Goal: Transaction & Acquisition: Purchase product/service

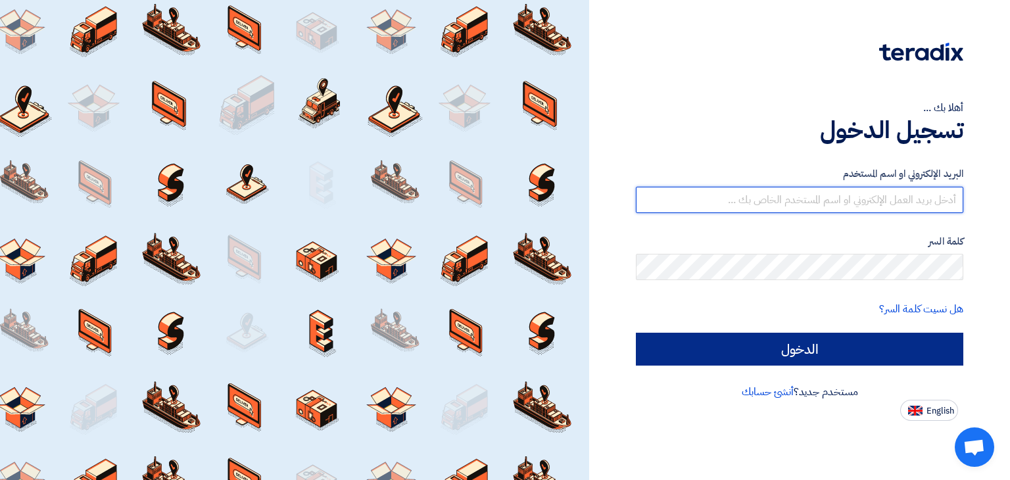
type input "[EMAIL_ADDRESS][DOMAIN_NAME]"
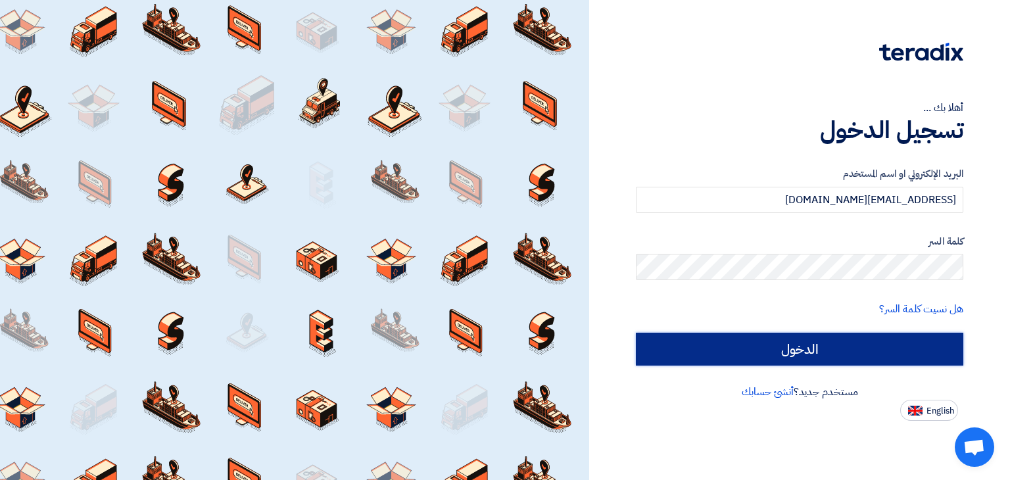
click at [687, 341] on input "الدخول" at bounding box center [800, 349] width 328 height 33
type input "Sign in"
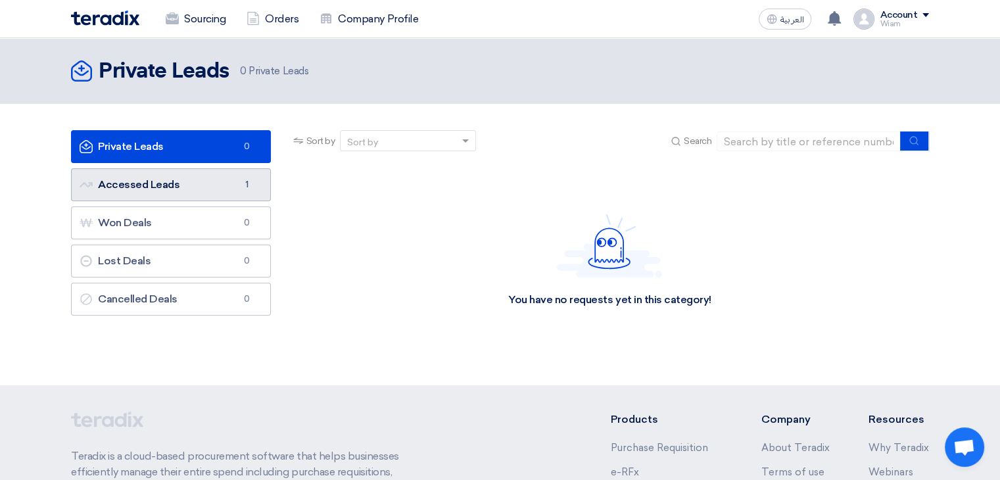
click at [169, 186] on link "Accessed Leads Accessed Leads 1" at bounding box center [171, 184] width 200 height 33
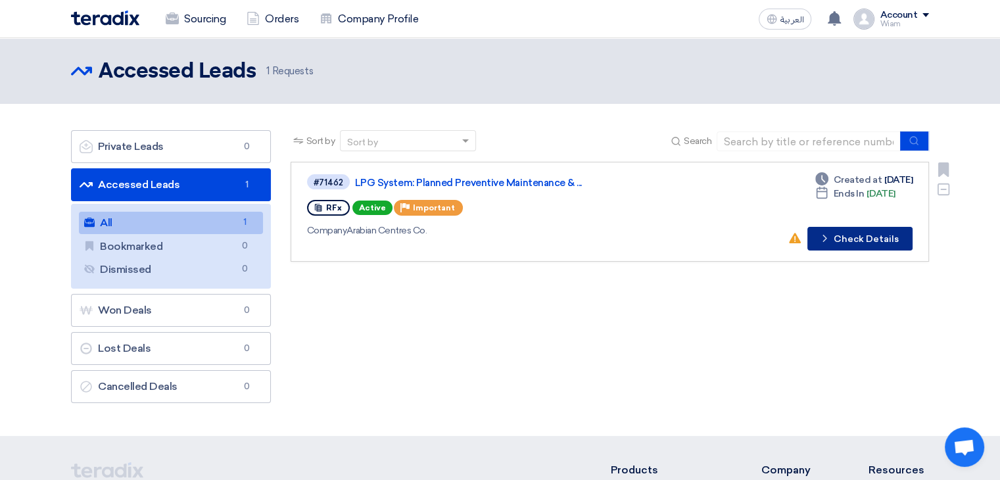
click at [687, 239] on icon "Check details" at bounding box center [825, 238] width 12 height 12
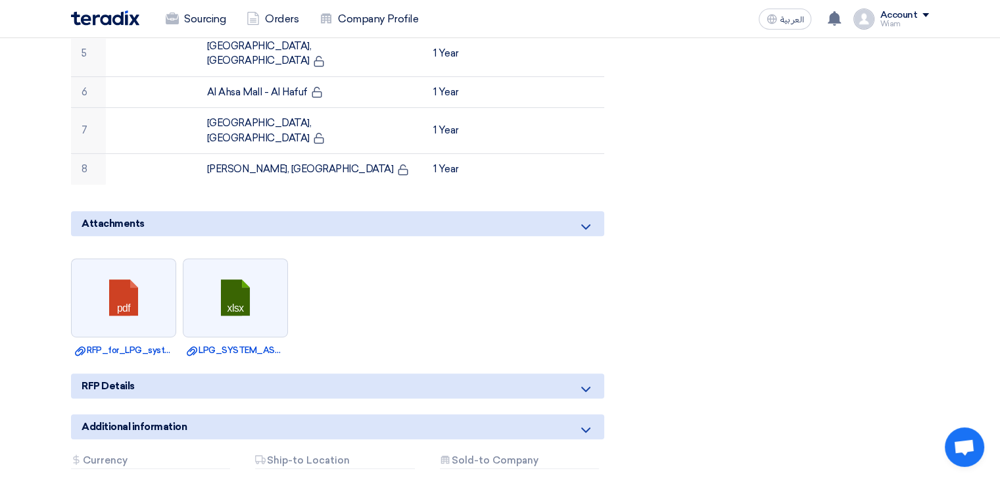
scroll to position [658, 0]
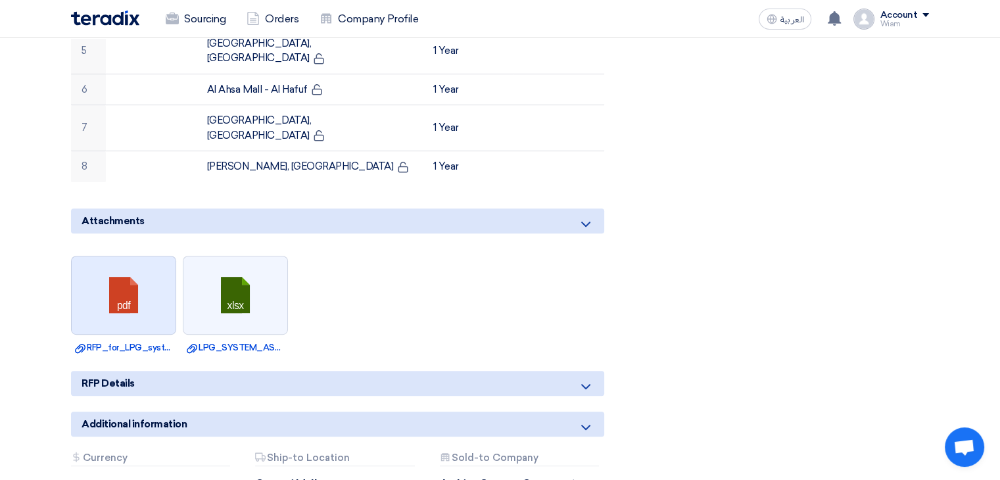
click at [118, 256] on link at bounding box center [124, 295] width 105 height 79
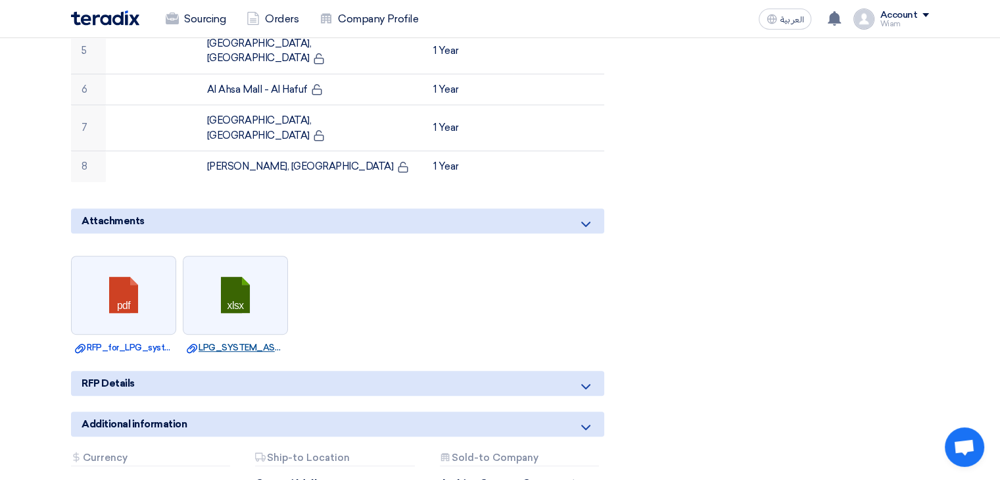
click at [237, 341] on link "Download file LPG_SYSTEM_ASSET_LIST.xlsx" at bounding box center [235, 347] width 97 height 13
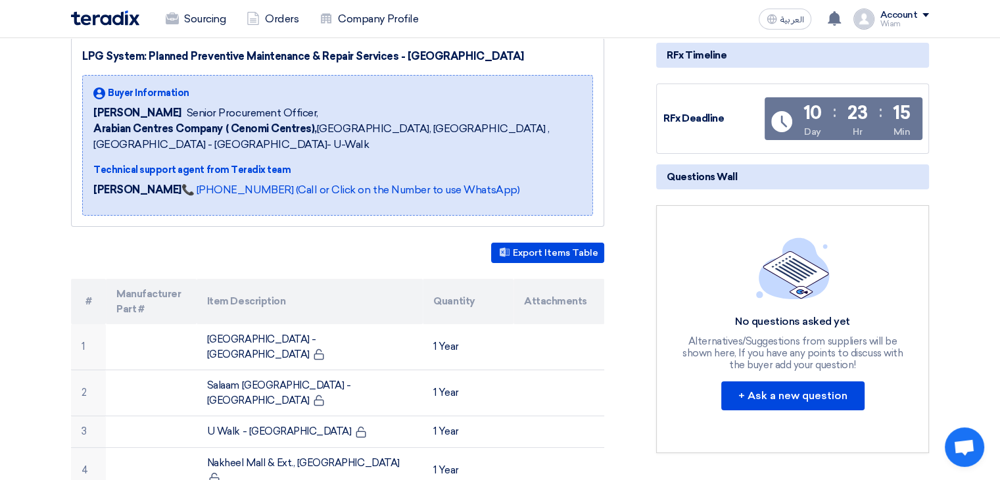
scroll to position [197, 0]
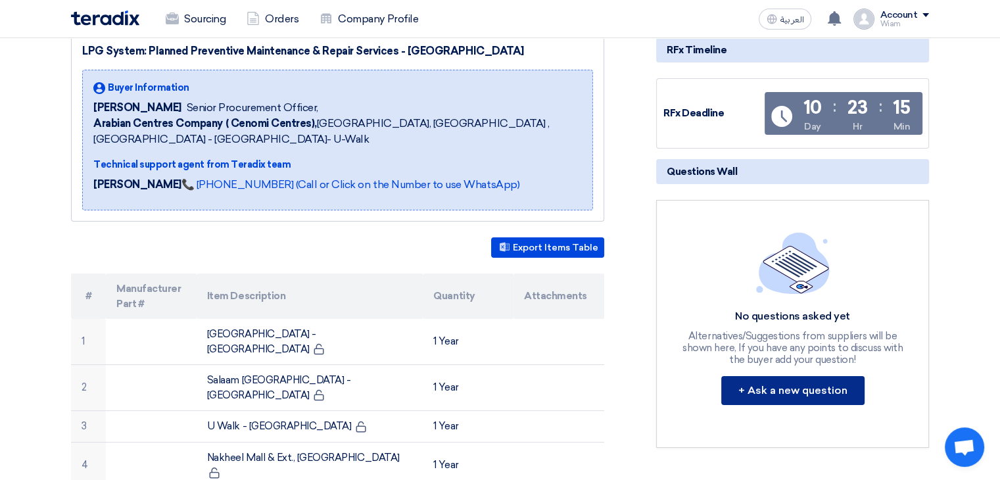
click at [687, 387] on button "+ Ask a new question" at bounding box center [792, 390] width 143 height 29
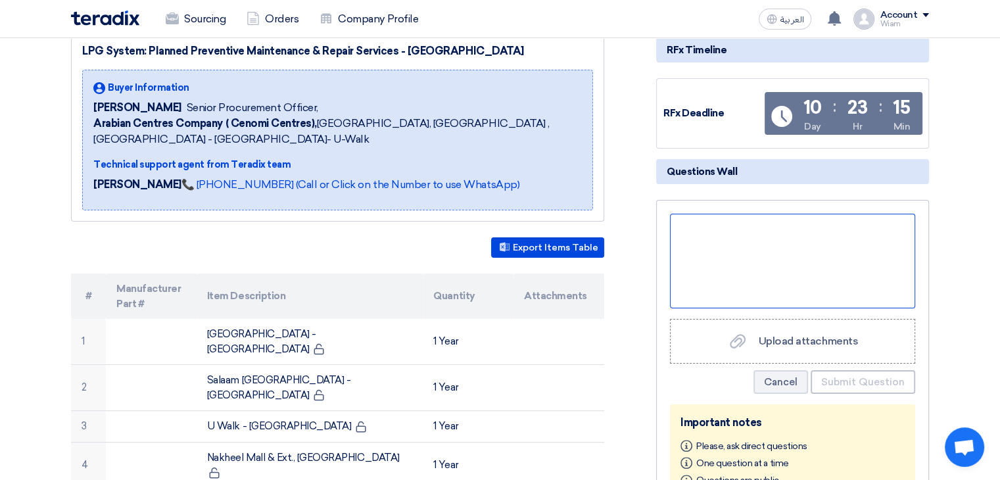
click at [687, 247] on div at bounding box center [792, 261] width 245 height 95
paste div
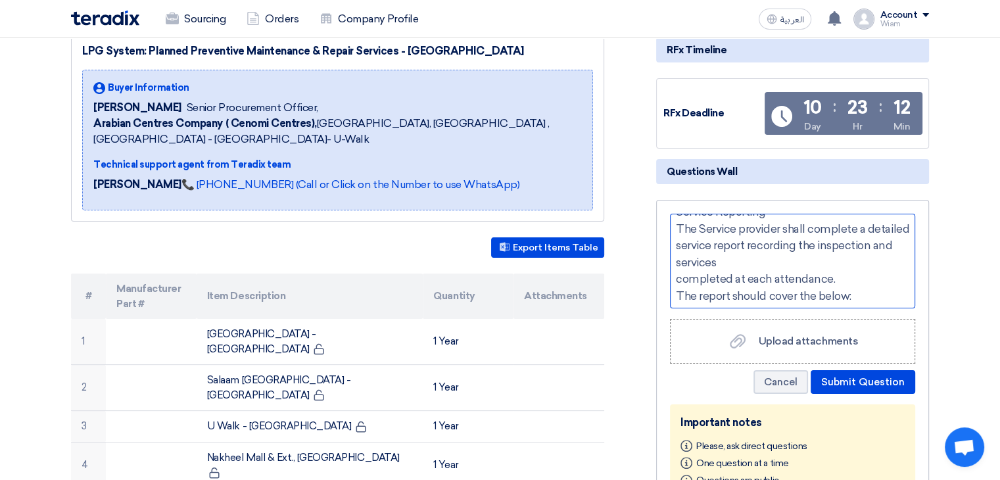
scroll to position [0, 0]
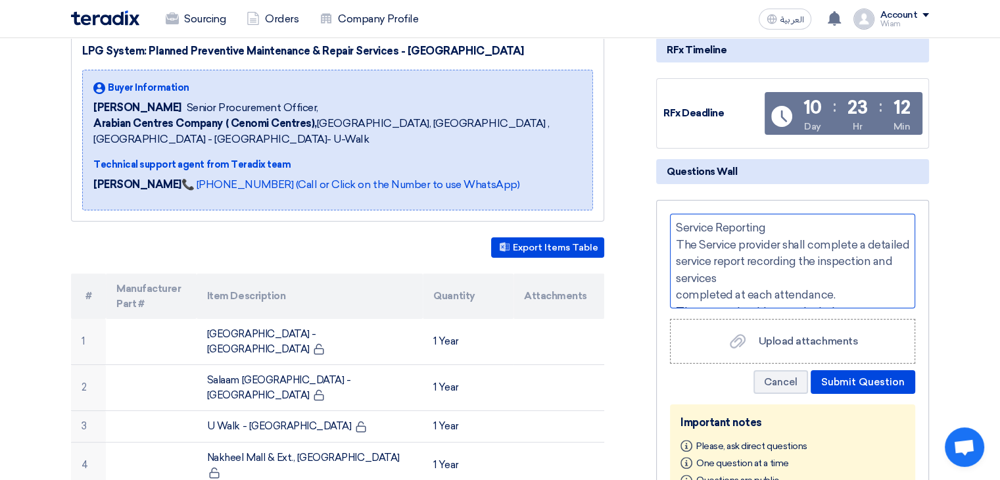
click at [673, 223] on div "Service Reporting The Service provider shall complete a detailed service report…" at bounding box center [792, 261] width 245 height 95
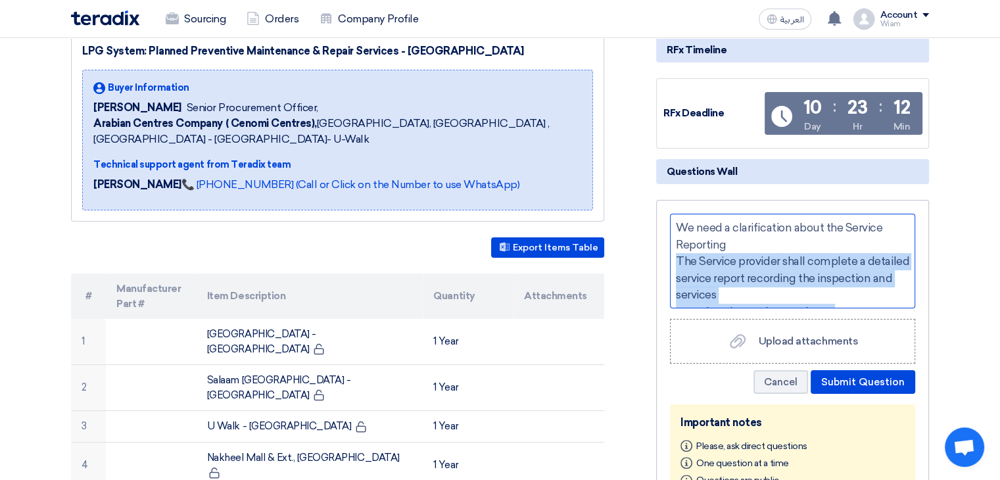
drag, startPoint x: 838, startPoint y: 245, endPoint x: 670, endPoint y: 253, distance: 168.6
click at [670, 253] on div "We need a clarification about the Service Reporting The Service provider shall …" at bounding box center [792, 261] width 245 height 95
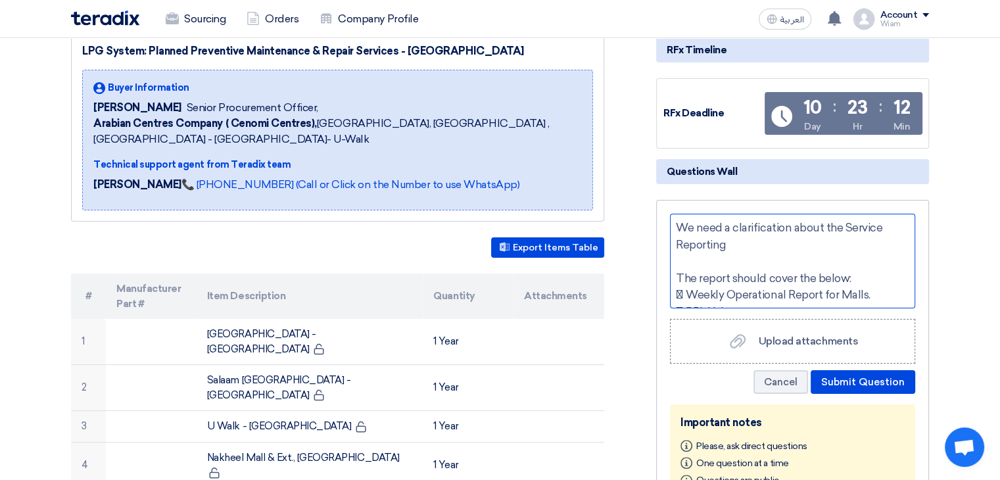
click at [675, 270] on div "We need a clarification about the Service Reporting The report should cover the…" at bounding box center [792, 261] width 245 height 95
click at [687, 245] on div "We need a clarification about the Service Reporting" at bounding box center [792, 237] width 233 height 34
click at [687, 246] on div "We need a clarification about the Service Reporting as mentioned" at bounding box center [792, 237] width 233 height 34
click at [687, 237] on div "We need a clarification about the Service Reporting (Page 09) as mentioned" at bounding box center [792, 237] width 233 height 34
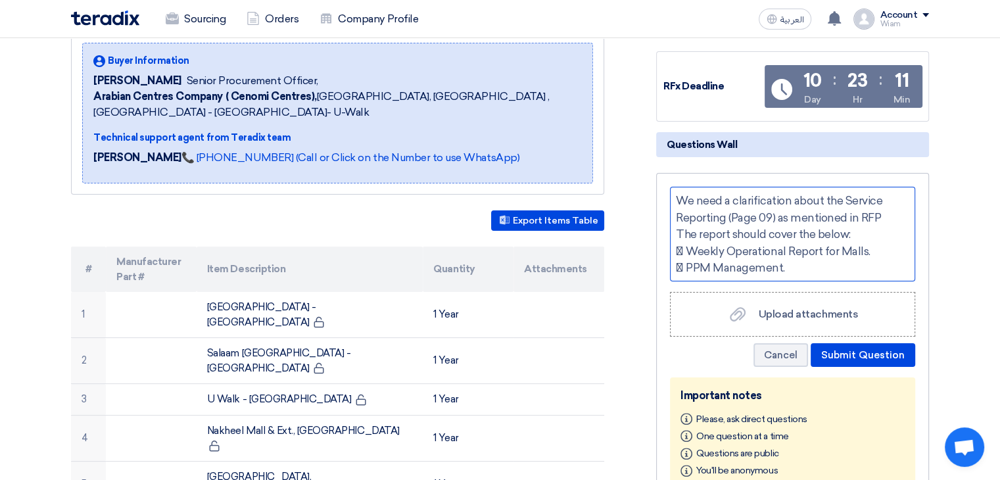
scroll to position [197, 0]
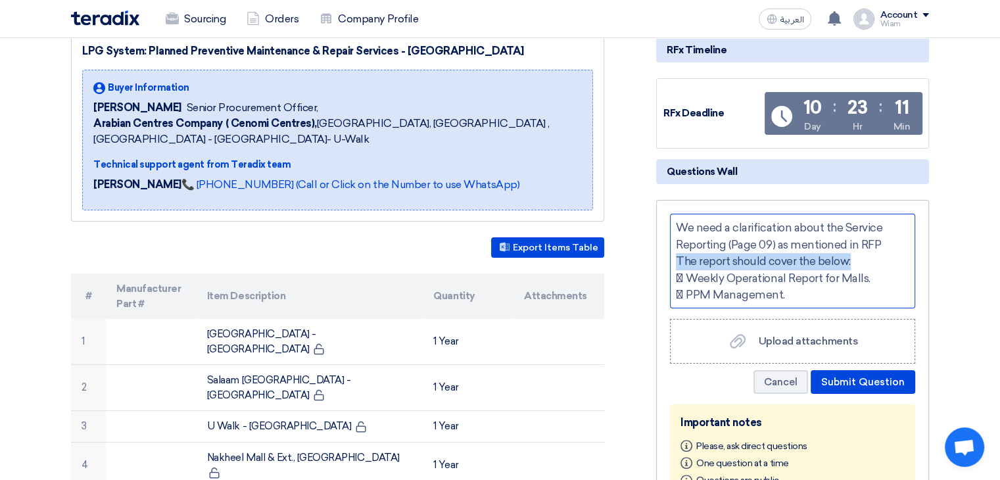
drag, startPoint x: 857, startPoint y: 259, endPoint x: 629, endPoint y: 256, distance: 228.2
click at [687, 274] on div " Weekly Operational Report for Malls." at bounding box center [792, 278] width 233 height 17
click at [675, 274] on div "We need a clarification about the Service Reporting (Page 09) as mentioned in R…" at bounding box center [792, 261] width 245 height 95
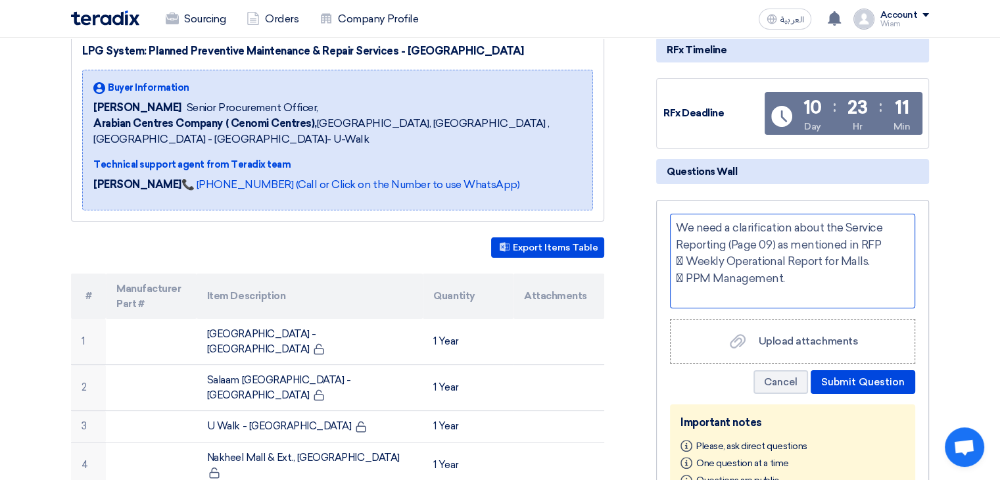
click at [687, 275] on div " PPM Management." at bounding box center [792, 278] width 233 height 17
drag, startPoint x: 879, startPoint y: 243, endPoint x: 918, endPoint y: 243, distance: 39.5
click at [687, 243] on div "We need a clarification about the Service Reporting (Page 09) as mentioned in R…" at bounding box center [792, 237] width 233 height 34
click at [687, 260] on div " Weekly Operational Report for Malls." at bounding box center [792, 261] width 233 height 17
click at [687, 272] on div " PPM Management." at bounding box center [792, 278] width 233 height 17
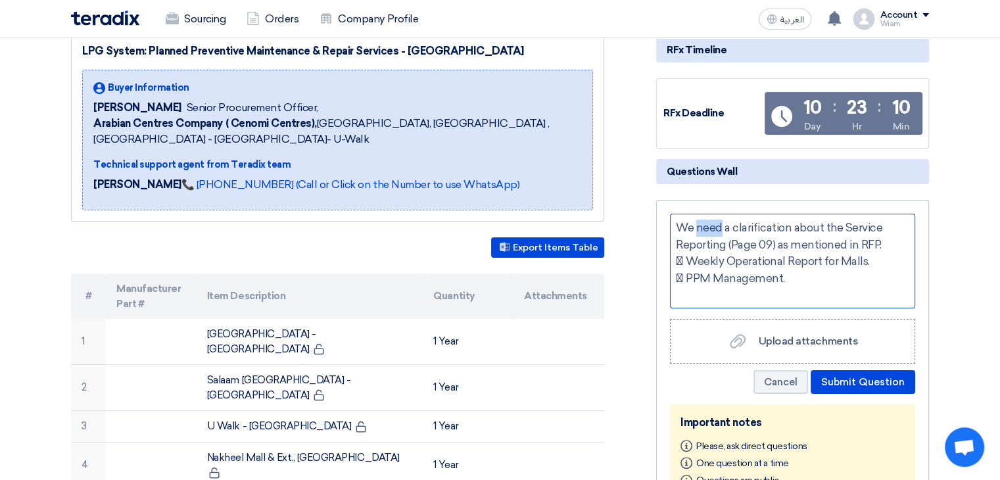
drag, startPoint x: 722, startPoint y: 229, endPoint x: 697, endPoint y: 222, distance: 25.8
click at [687, 222] on div "We need a clarification about the Service Reporting (Page 09) as mentioned in R…" at bounding box center [792, 237] width 233 height 34
drag, startPoint x: 734, startPoint y: 226, endPoint x: 808, endPoint y: 227, distance: 73.7
click at [687, 226] on div "We request a clarification about the Service Reporting (Page 09) as mentioned i…" at bounding box center [792, 237] width 233 height 34
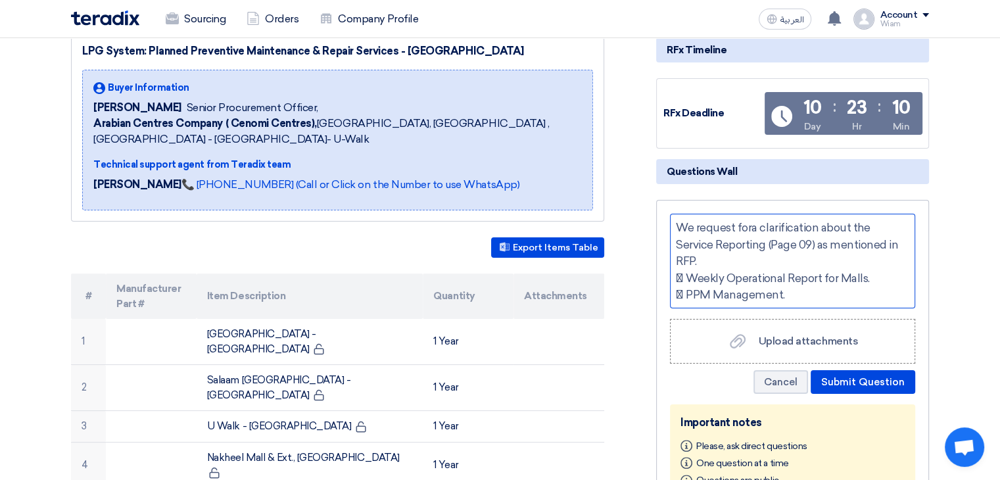
click at [687, 227] on div "We request fora clarification about the Service Reporting (Page 09) as mentione…" at bounding box center [792, 245] width 233 height 51
click at [687, 228] on div "We request fora clarification about the Service Reporting (Page 09) as mentione…" at bounding box center [792, 245] width 233 height 51
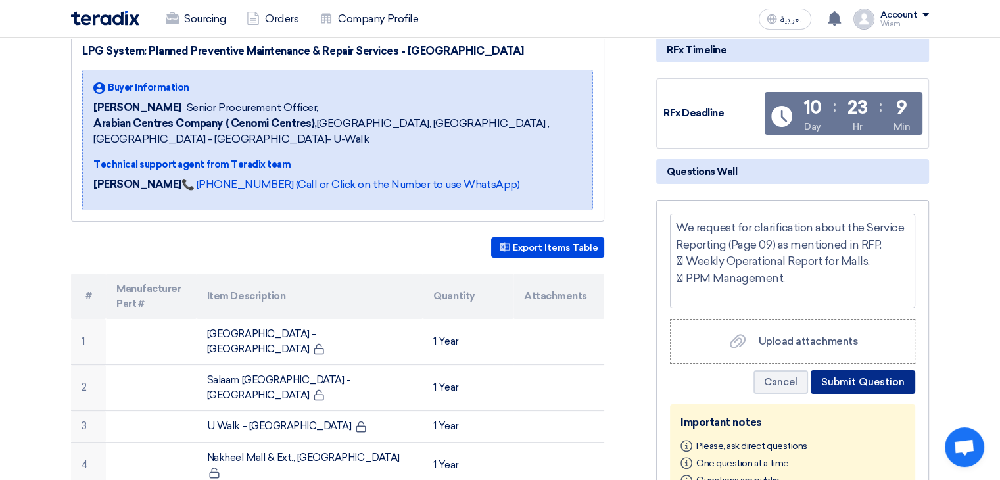
click at [687, 385] on button "Submit Question" at bounding box center [863, 382] width 105 height 24
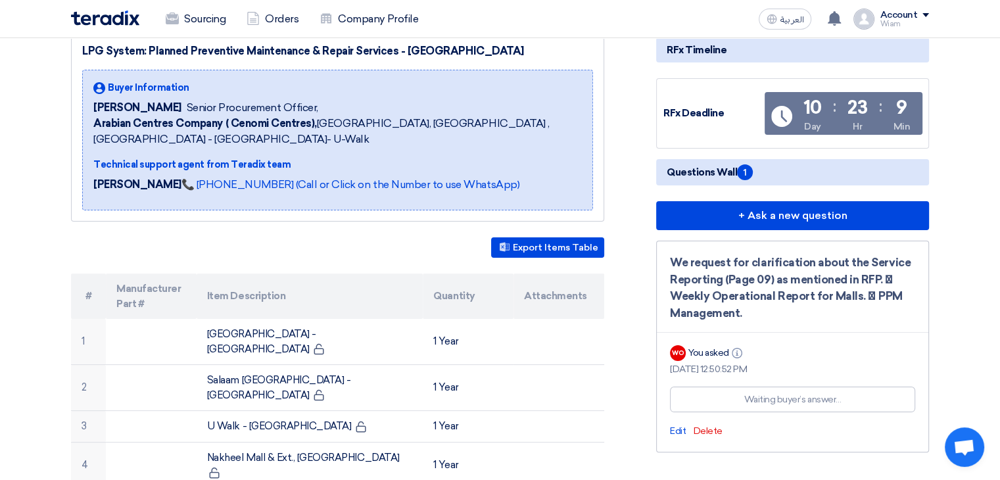
drag, startPoint x: 742, startPoint y: 314, endPoint x: 670, endPoint y: 255, distance: 92.5
click at [670, 255] on div "We request for clarification about the Service Reporting (Page 09) as mentioned…" at bounding box center [792, 288] width 245 height 67
copy div "We request for clarification about the Service Reporting (Page 09) as mentioned…"
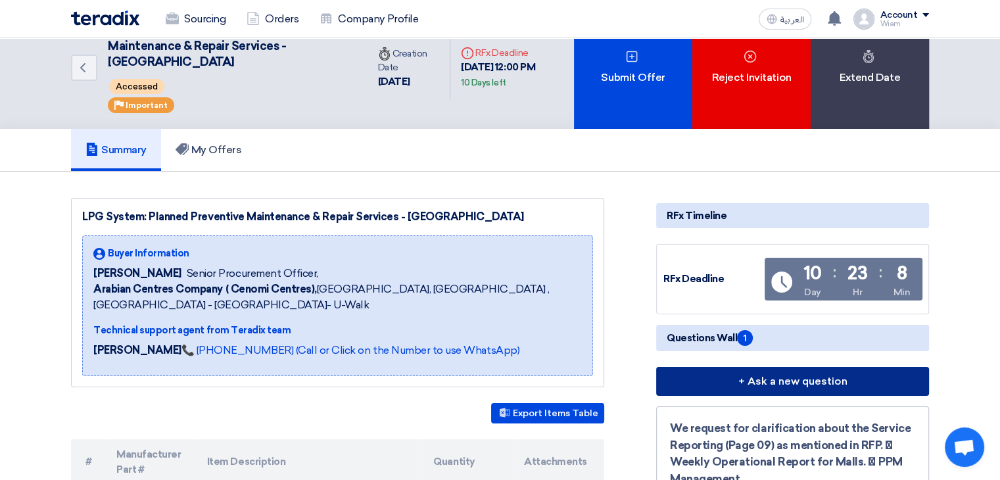
scroll to position [0, 0]
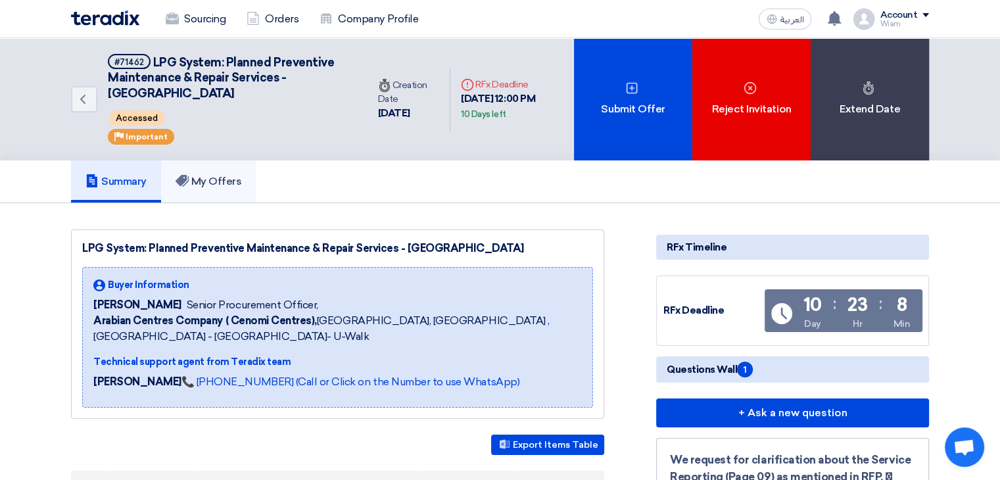
click at [179, 174] on icon at bounding box center [182, 180] width 13 height 13
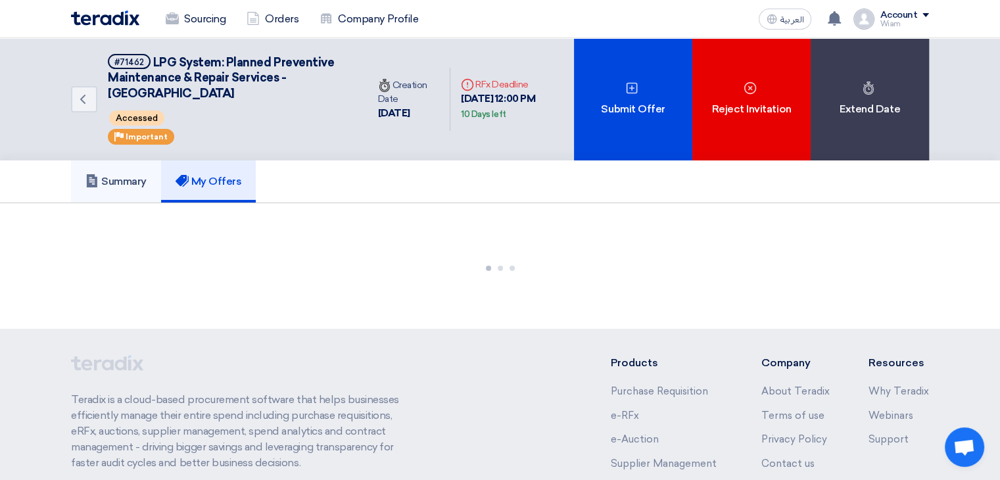
click at [105, 177] on h5 "Summary" at bounding box center [115, 181] width 61 height 13
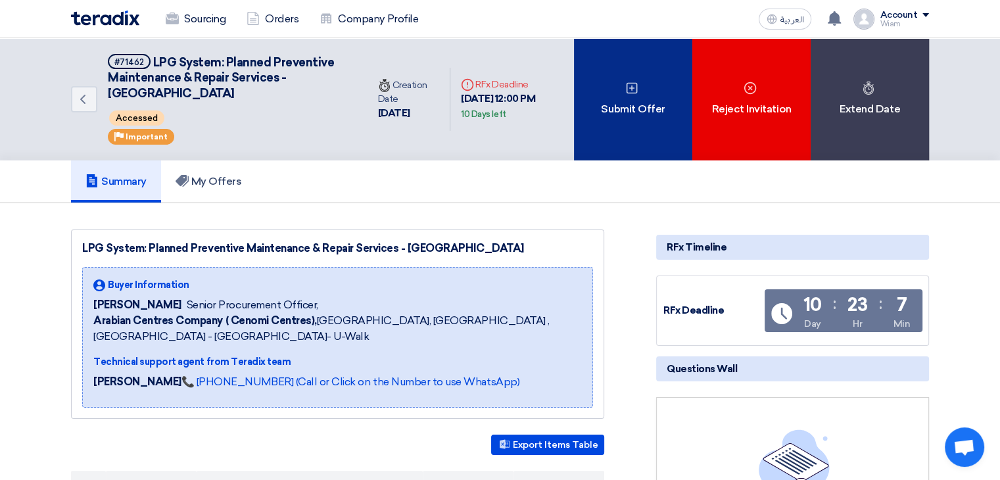
click at [658, 124] on div "Submit Offer" at bounding box center [633, 99] width 118 height 122
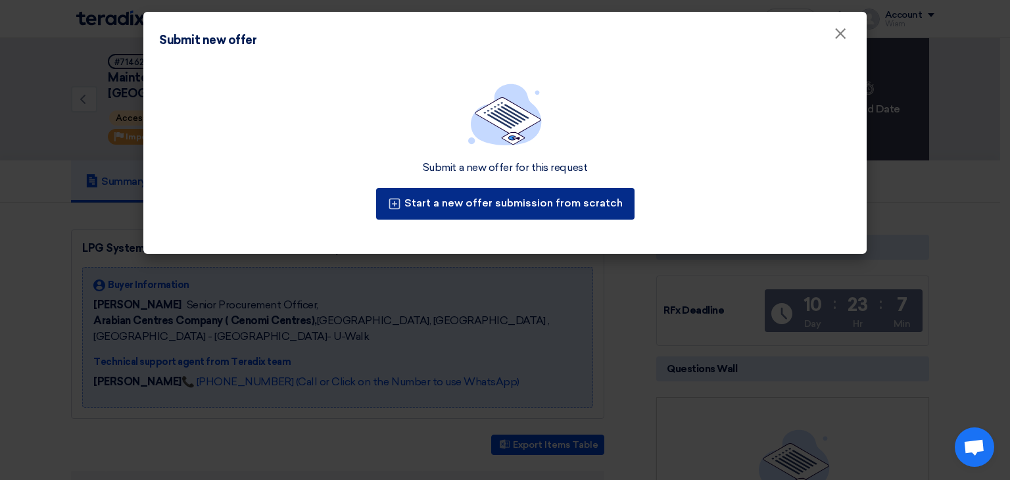
click at [483, 203] on button "Start a new offer submission from scratch" at bounding box center [505, 204] width 258 height 32
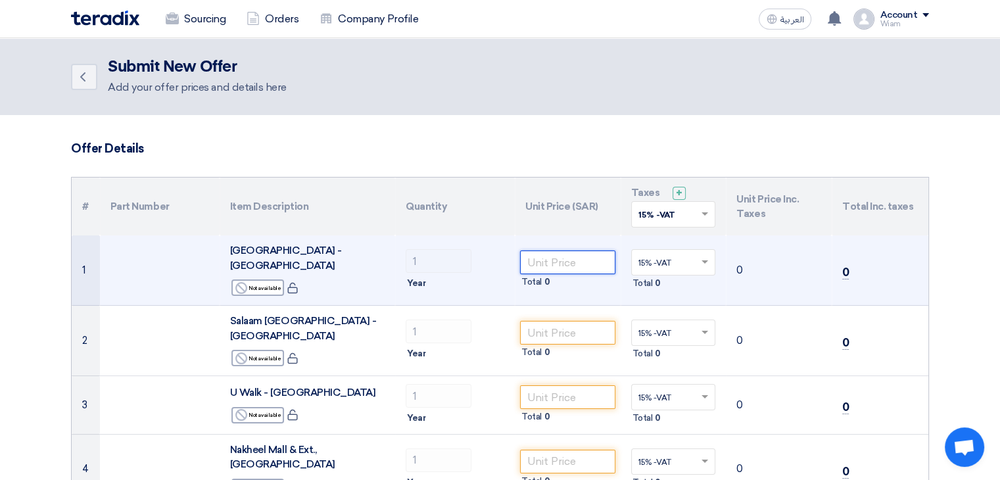
click at [552, 254] on input "number" at bounding box center [567, 263] width 95 height 24
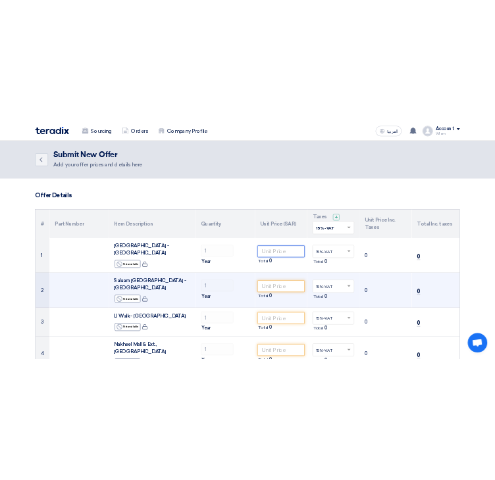
scroll to position [66, 0]
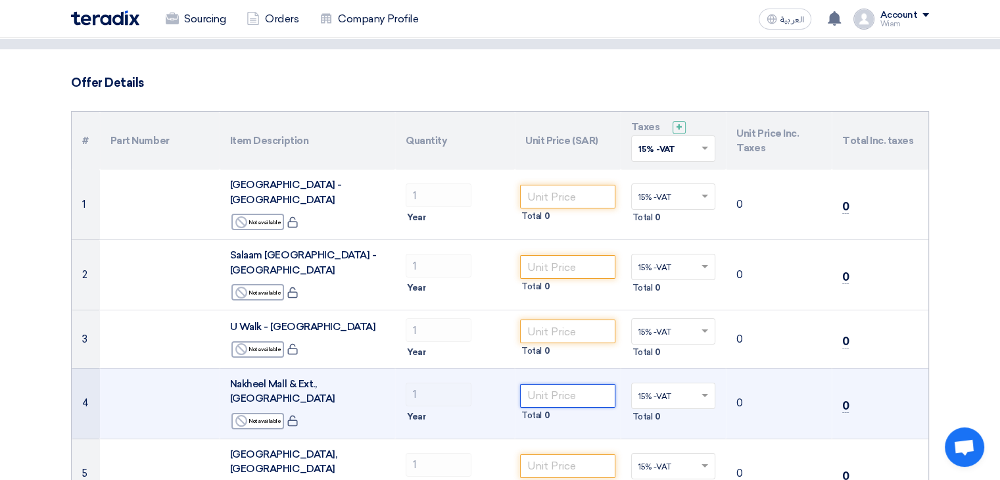
click at [568, 384] on input "number" at bounding box center [567, 396] width 95 height 24
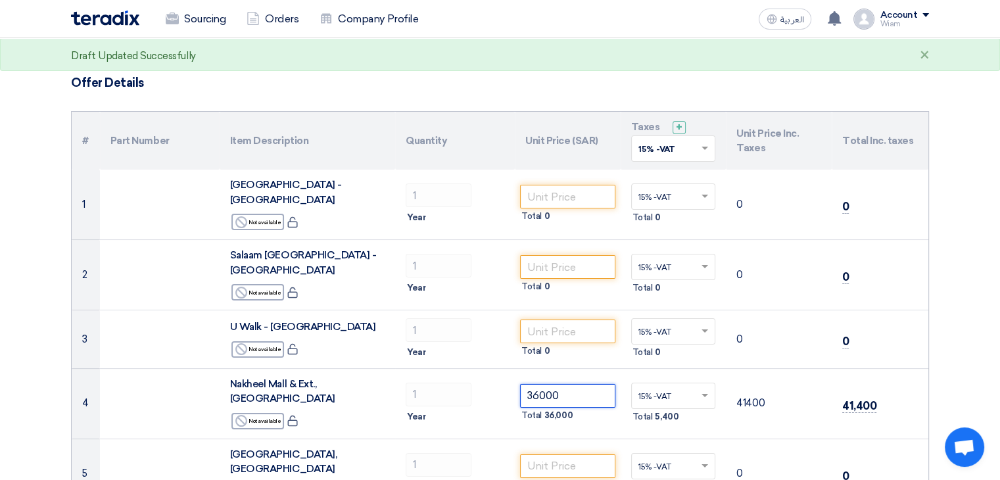
type input "36000"
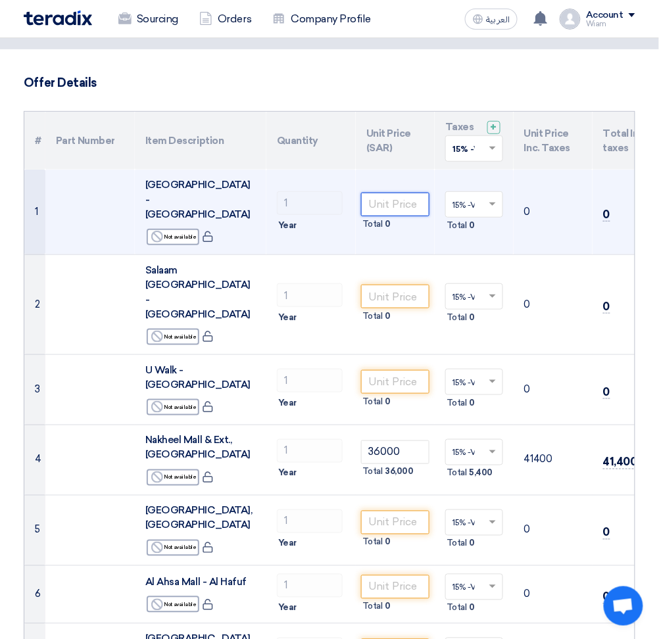
click at [385, 193] on input "number" at bounding box center [395, 205] width 68 height 24
click at [379, 193] on input "number" at bounding box center [395, 205] width 68 height 24
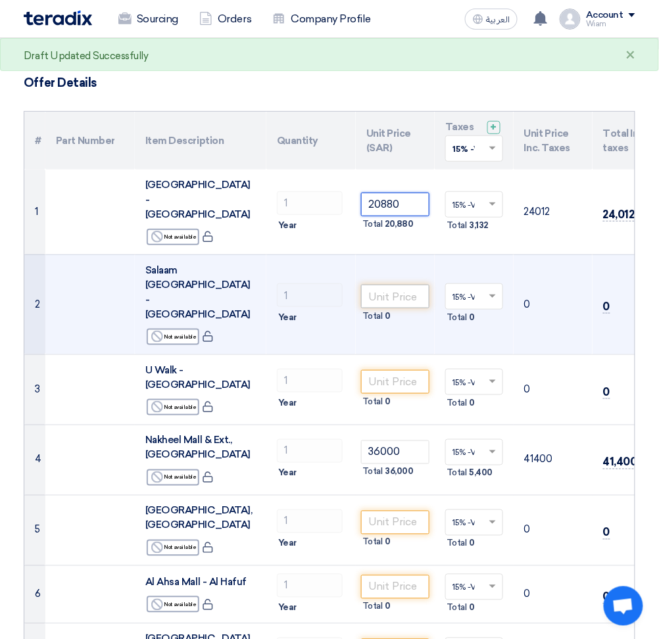
type input "20880"
click at [383, 285] on input "number" at bounding box center [395, 297] width 68 height 24
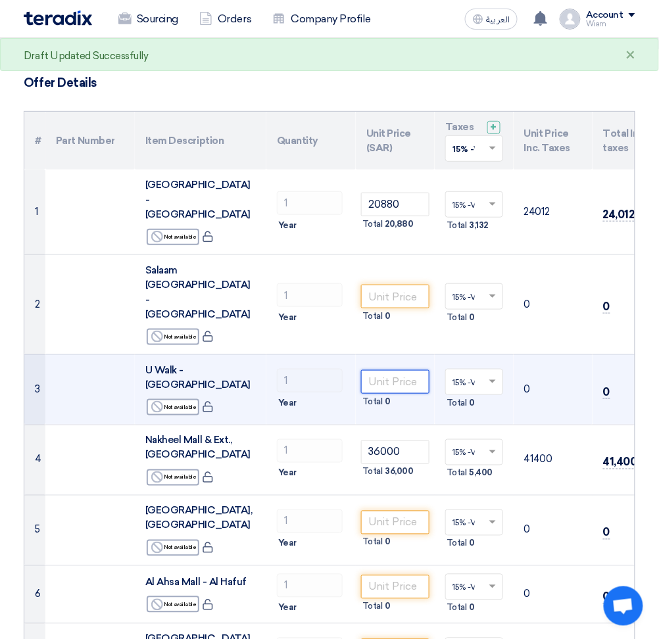
click at [373, 370] on input "number" at bounding box center [395, 382] width 68 height 24
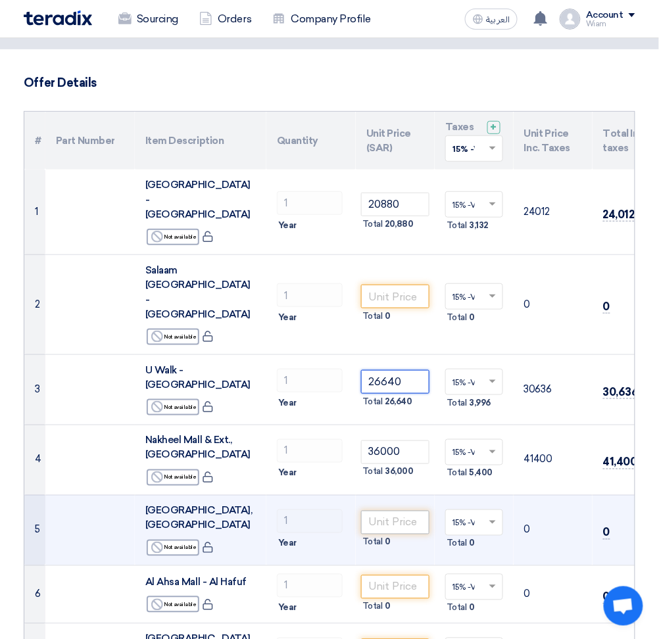
type input "26640"
click at [370, 469] on input "number" at bounding box center [395, 523] width 68 height 24
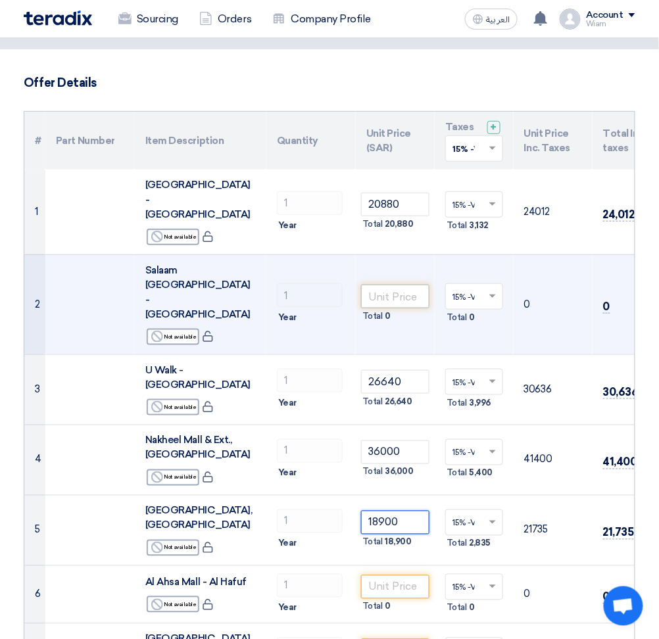
type input "18900"
click at [379, 285] on input "number" at bounding box center [395, 297] width 68 height 24
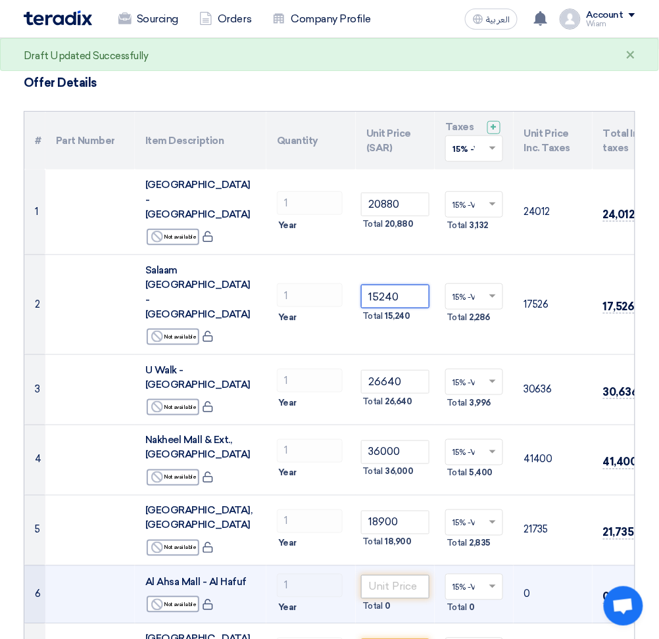
type input "15240"
click at [381, 469] on input "number" at bounding box center [395, 587] width 68 height 24
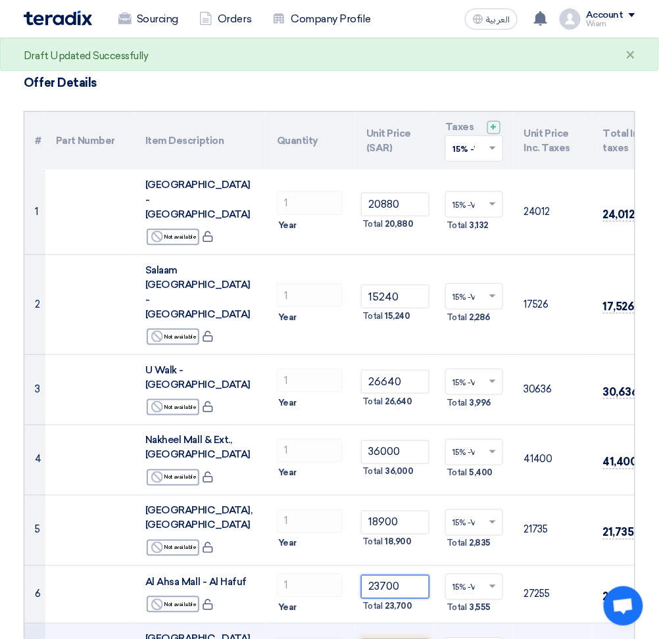
type input "23700"
click at [377, 469] on input "number" at bounding box center [395, 651] width 68 height 24
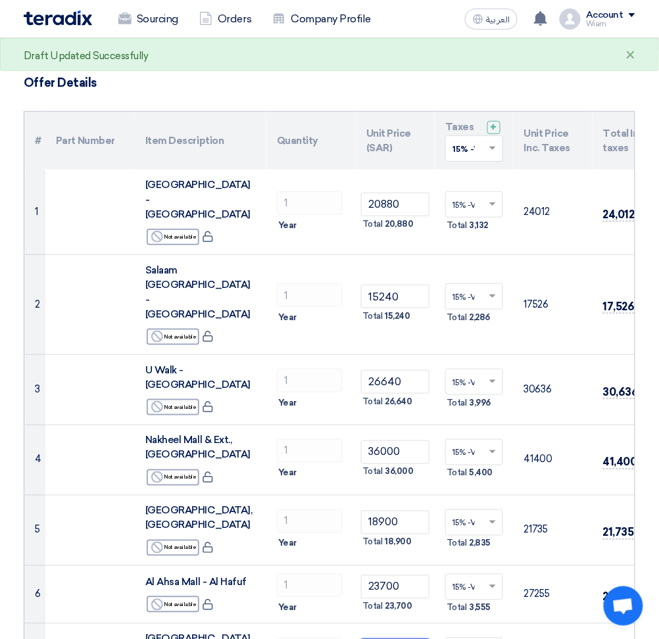
type input "24050"
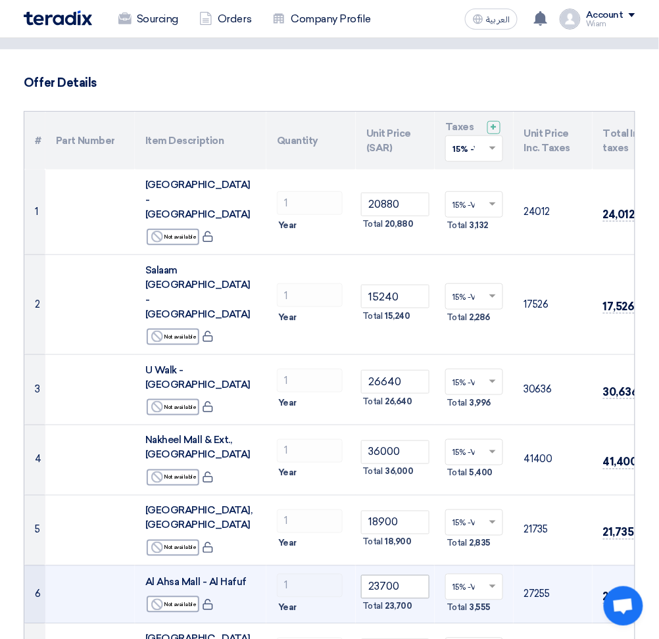
type input "24050"
drag, startPoint x: 412, startPoint y: 495, endPoint x: 353, endPoint y: 483, distance: 59.6
click at [353, 469] on tr "6 Al Ahsa Mall - [GEOGRAPHIC_DATA] Reject Not available 1" at bounding box center [344, 595] width 641 height 59
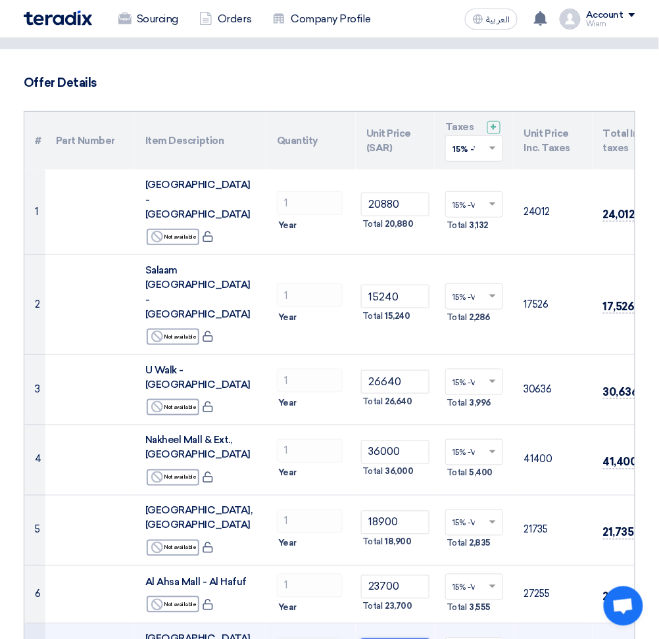
click at [412, 469] on input "24050" at bounding box center [395, 651] width 68 height 24
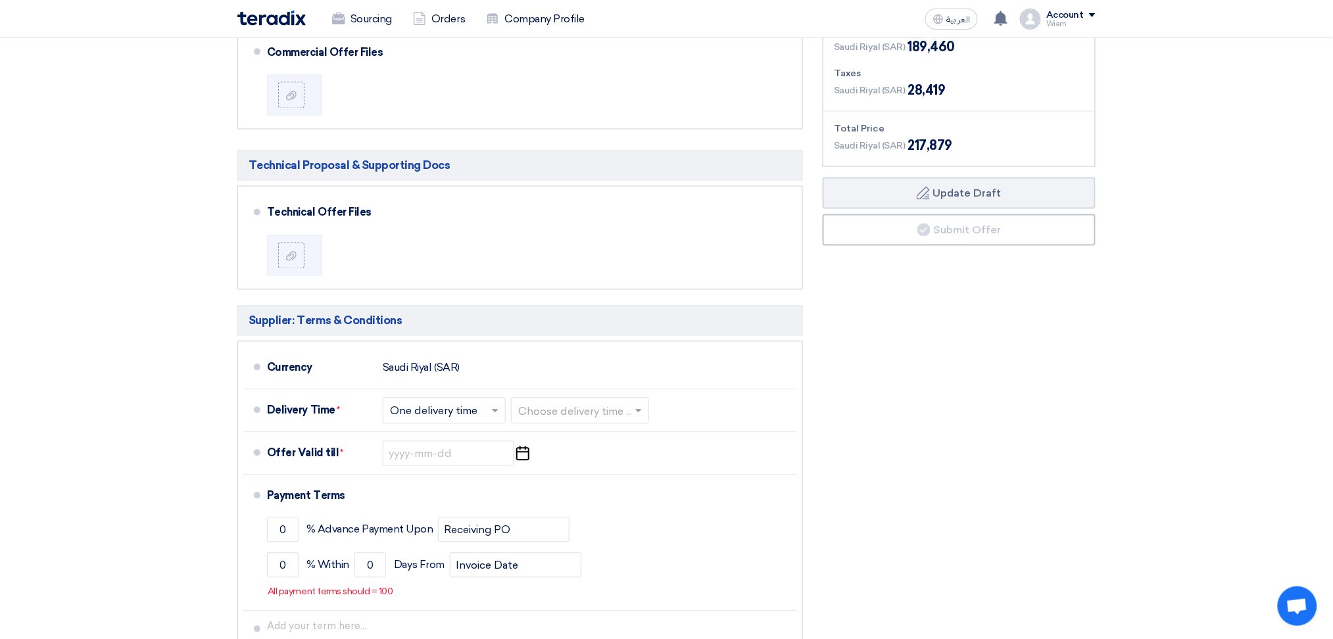
scroll to position [855, 0]
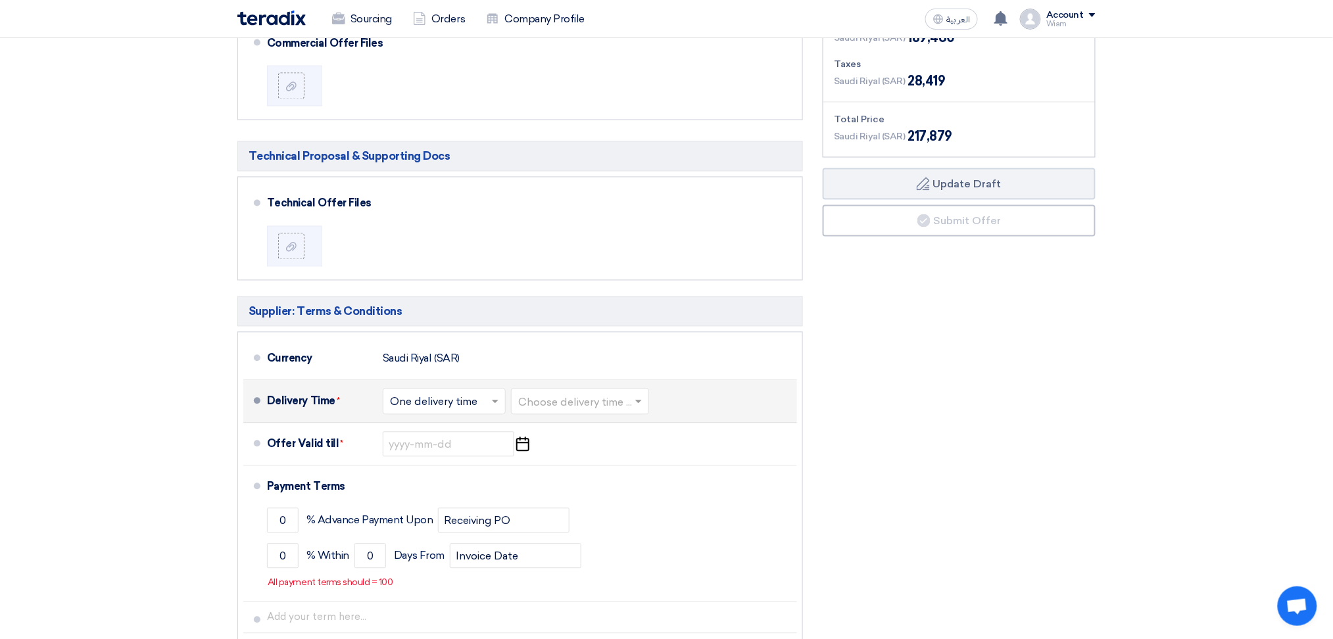
click at [491, 395] on span at bounding box center [497, 401] width 16 height 13
click at [447, 424] on span "Multiple delivery times" at bounding box center [447, 430] width 114 height 12
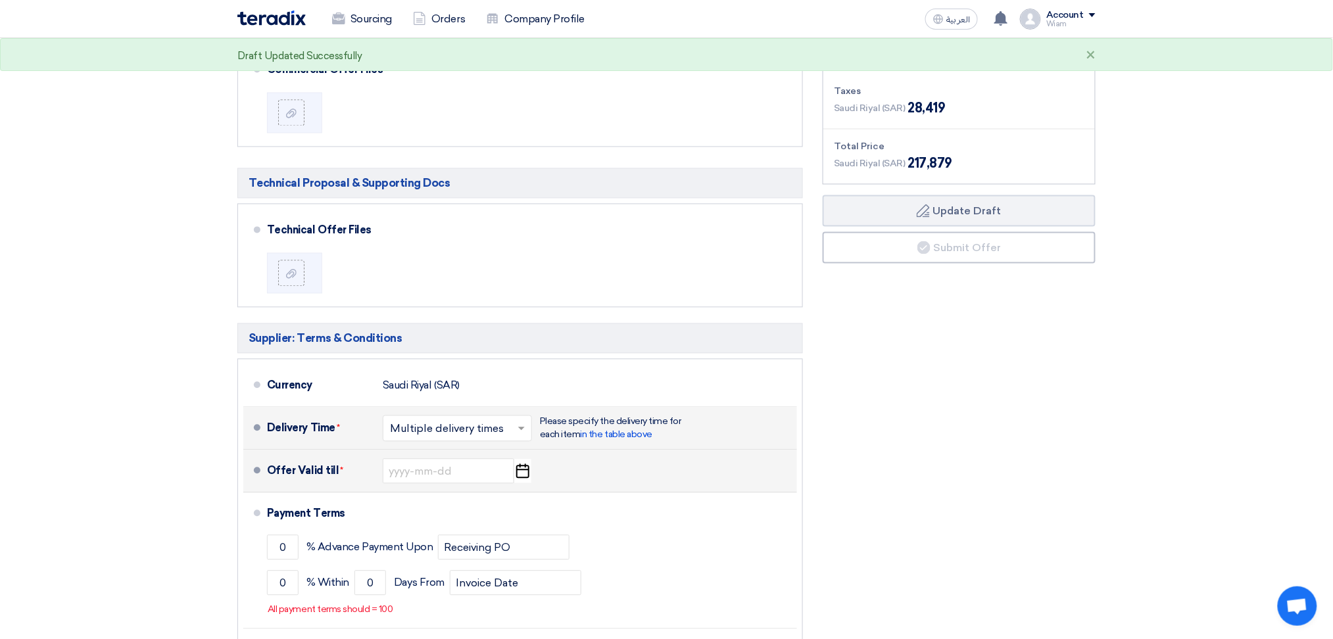
click at [522, 460] on icon "Pick a date" at bounding box center [523, 472] width 18 height 24
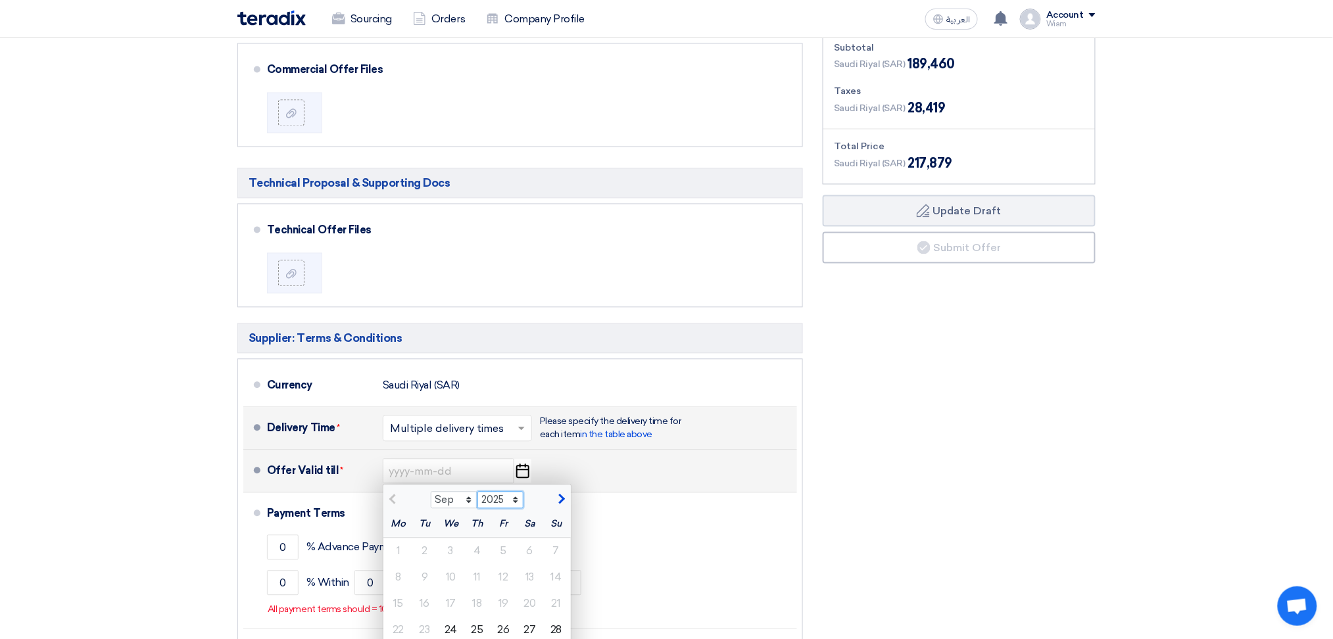
click at [512, 469] on select "2025 2026 2027 2028 2029 2030 2031 2032 2033 2034 2035" at bounding box center [500, 500] width 47 height 17
select select "2026"
click at [477, 469] on select "2025 2026 2027 2028 2029 2030 2031 2032 2033 2034 2035" at bounding box center [500, 500] width 47 height 17
click at [470, 469] on select "Jan Feb Mar Apr May Jun [DATE] Aug Sep Oct Nov Dec" at bounding box center [454, 500] width 47 height 17
select select "10"
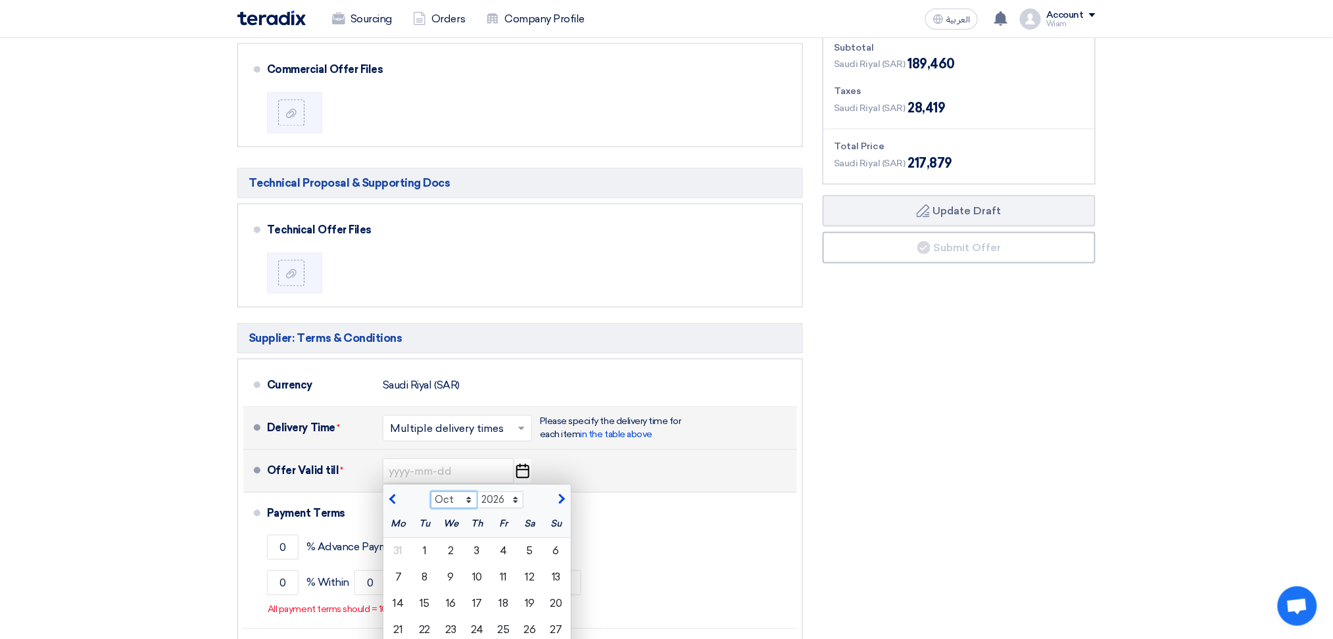
click at [431, 469] on select "Jan Feb Mar Apr May Jun [DATE] Aug Sep Oct Nov Dec" at bounding box center [454, 500] width 47 height 17
type input "[DATE]"
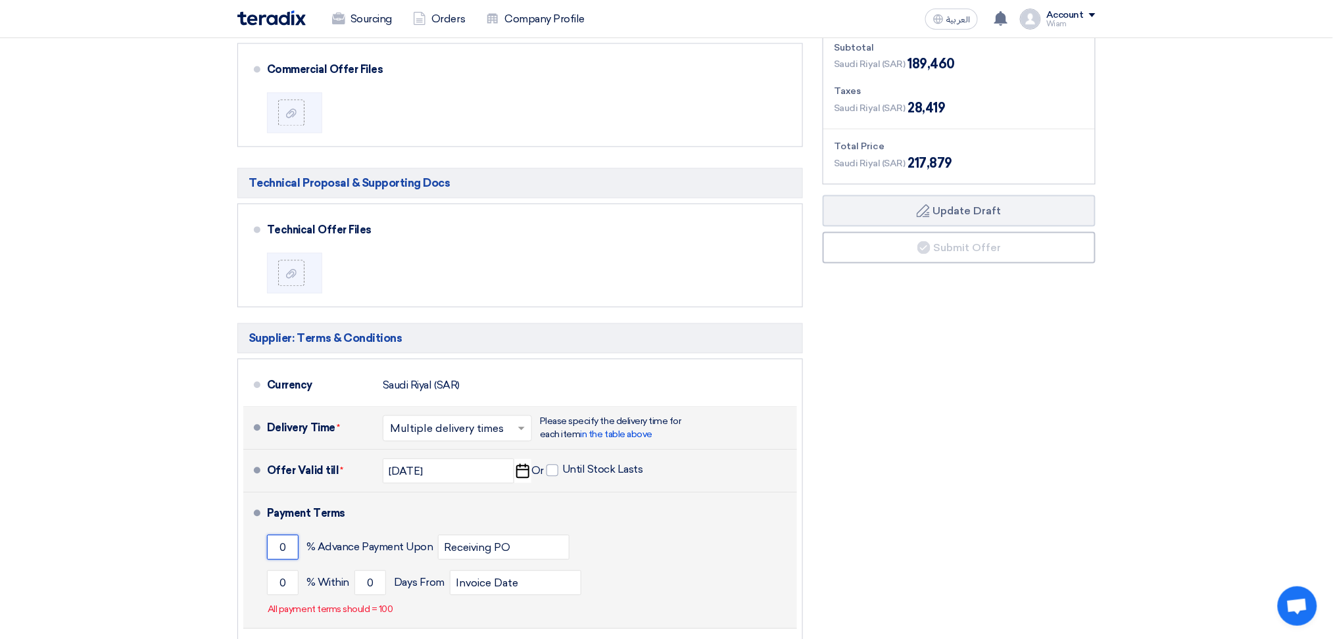
drag, startPoint x: 284, startPoint y: 447, endPoint x: 265, endPoint y: 443, distance: 19.5
click at [264, 469] on li "Payment Terms 0 % Advance Payment Upon Receiving PO 0 % Within 0" at bounding box center [520, 561] width 554 height 136
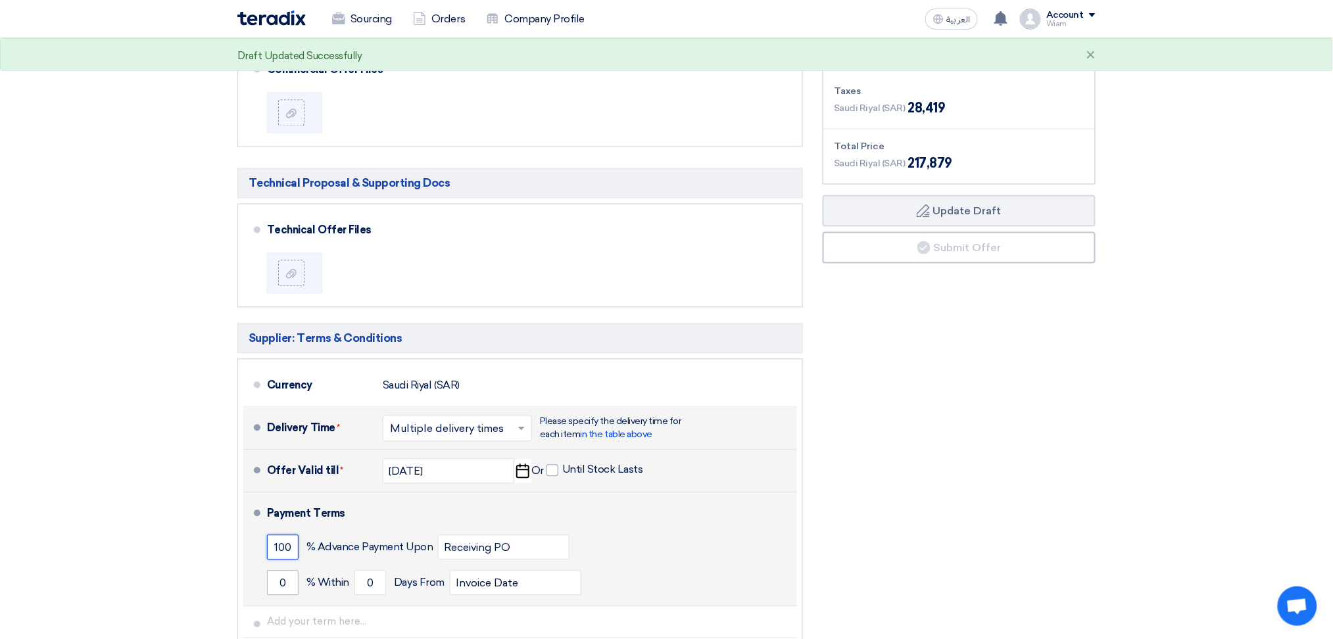
type input "100"
drag, startPoint x: 289, startPoint y: 488, endPoint x: 266, endPoint y: 480, distance: 24.3
click at [266, 469] on li "Payment Terms 100 % Advance Payment Upon Receiving PO 0 % Within 0" at bounding box center [520, 550] width 554 height 114
type input "100"
click at [380, 469] on input "0" at bounding box center [370, 583] width 32 height 25
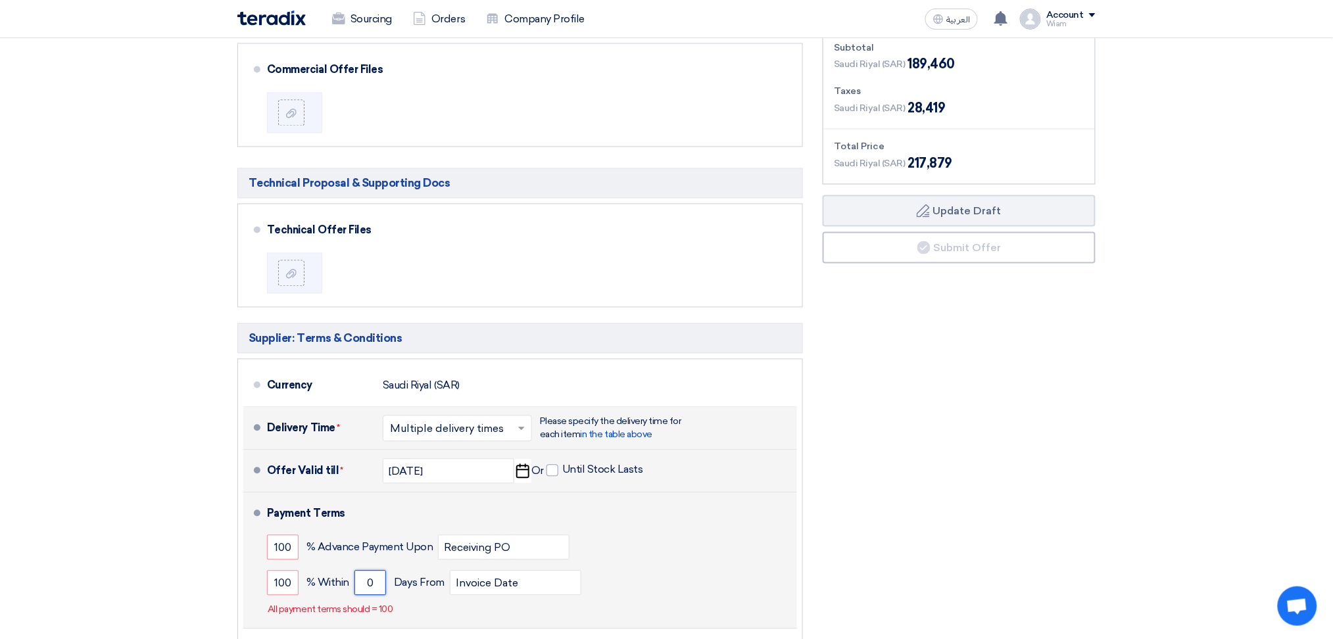
drag, startPoint x: 377, startPoint y: 485, endPoint x: 352, endPoint y: 485, distance: 24.3
click at [352, 469] on div "100 % [DATE] From Invoice Date" at bounding box center [529, 584] width 525 height 36
drag, startPoint x: 292, startPoint y: 454, endPoint x: 254, endPoint y: 442, distance: 40.1
click at [254, 469] on li "Payment Terms 100 % Advance Payment Upon Receiving PO 100 % Within" at bounding box center [520, 561] width 554 height 136
type input "0"
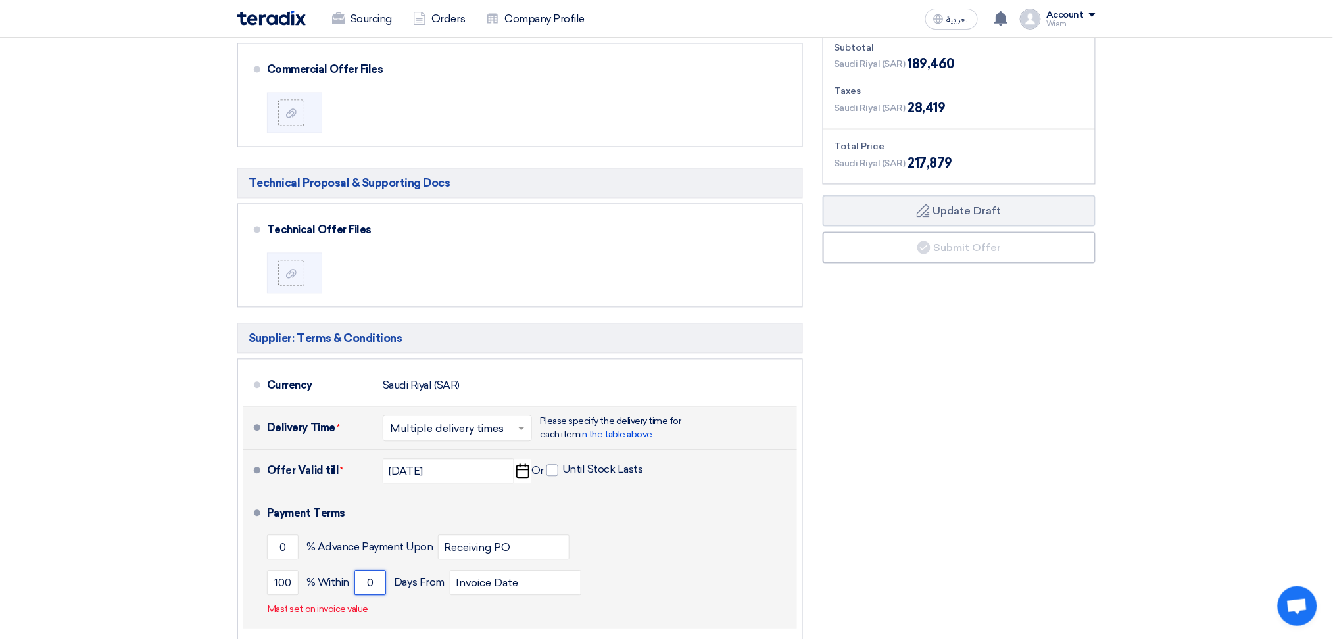
click at [381, 469] on input "0" at bounding box center [370, 583] width 32 height 25
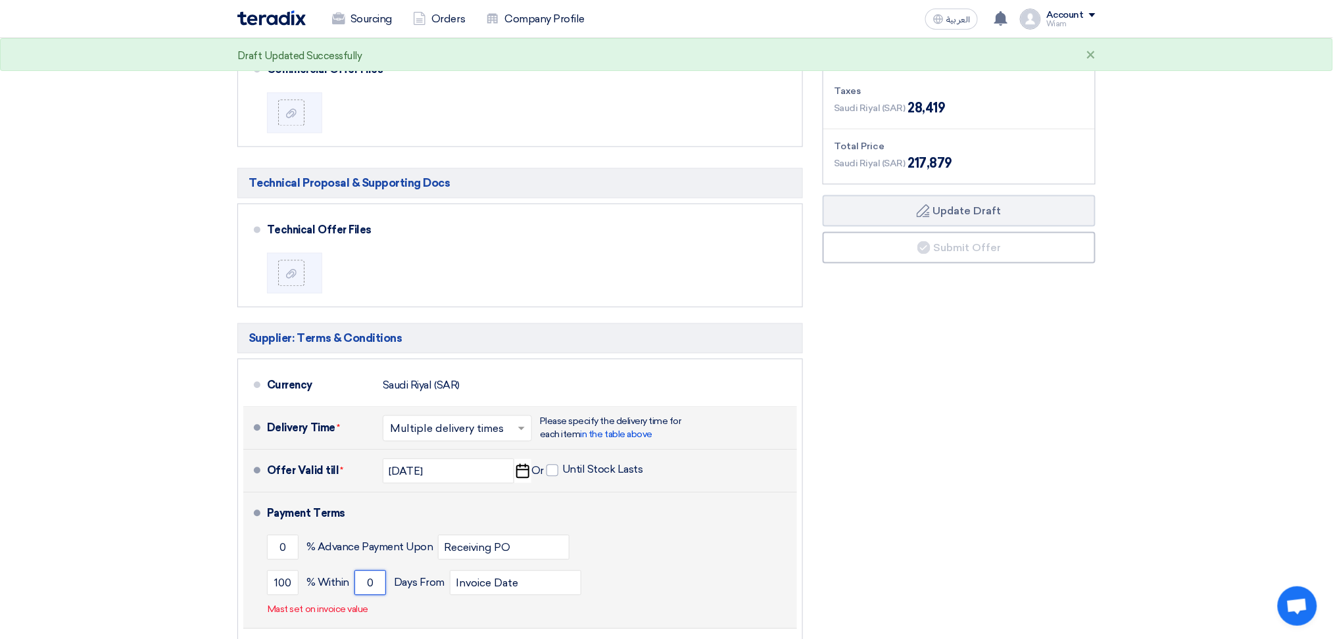
drag, startPoint x: 381, startPoint y: 486, endPoint x: 356, endPoint y: 485, distance: 24.4
click at [356, 469] on input "0" at bounding box center [370, 583] width 32 height 25
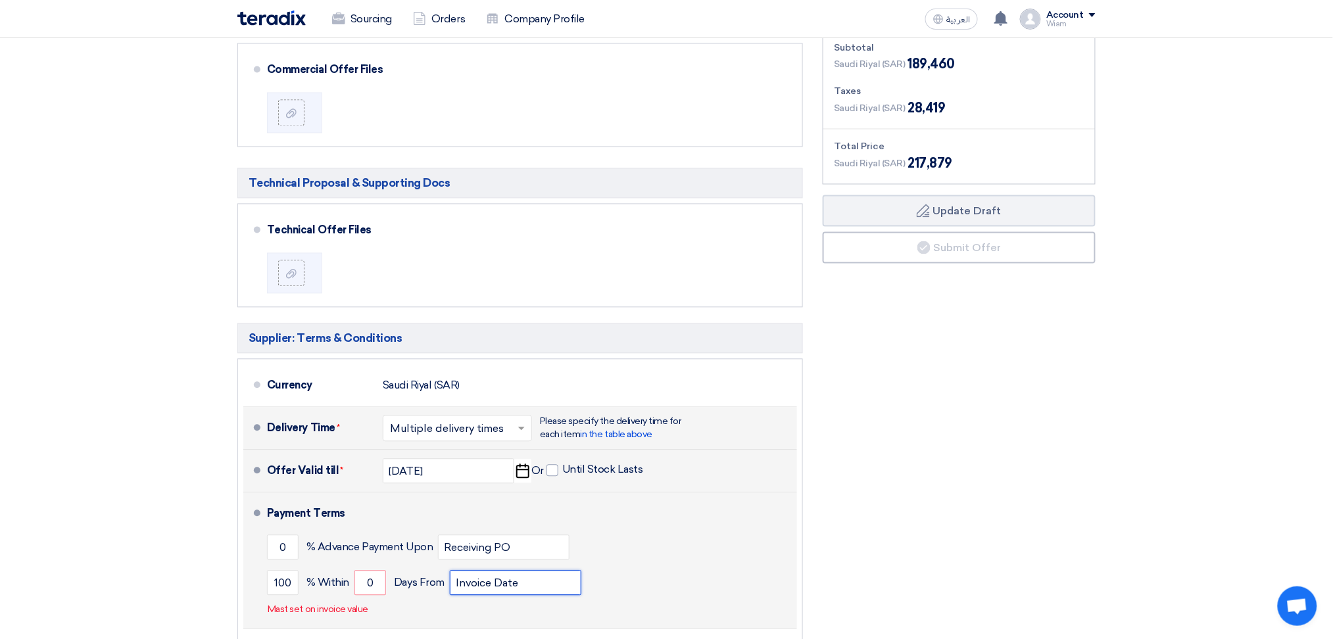
click at [478, 469] on input "Invoice Date" at bounding box center [516, 583] width 132 height 25
drag, startPoint x: 537, startPoint y: 485, endPoint x: 438, endPoint y: 483, distance: 98.7
click at [438, 469] on div "100 % [DATE] From Invoice Date" at bounding box center [529, 584] width 525 height 36
drag, startPoint x: 379, startPoint y: 484, endPoint x: 354, endPoint y: 483, distance: 25.0
click at [354, 469] on input "0" at bounding box center [370, 583] width 32 height 25
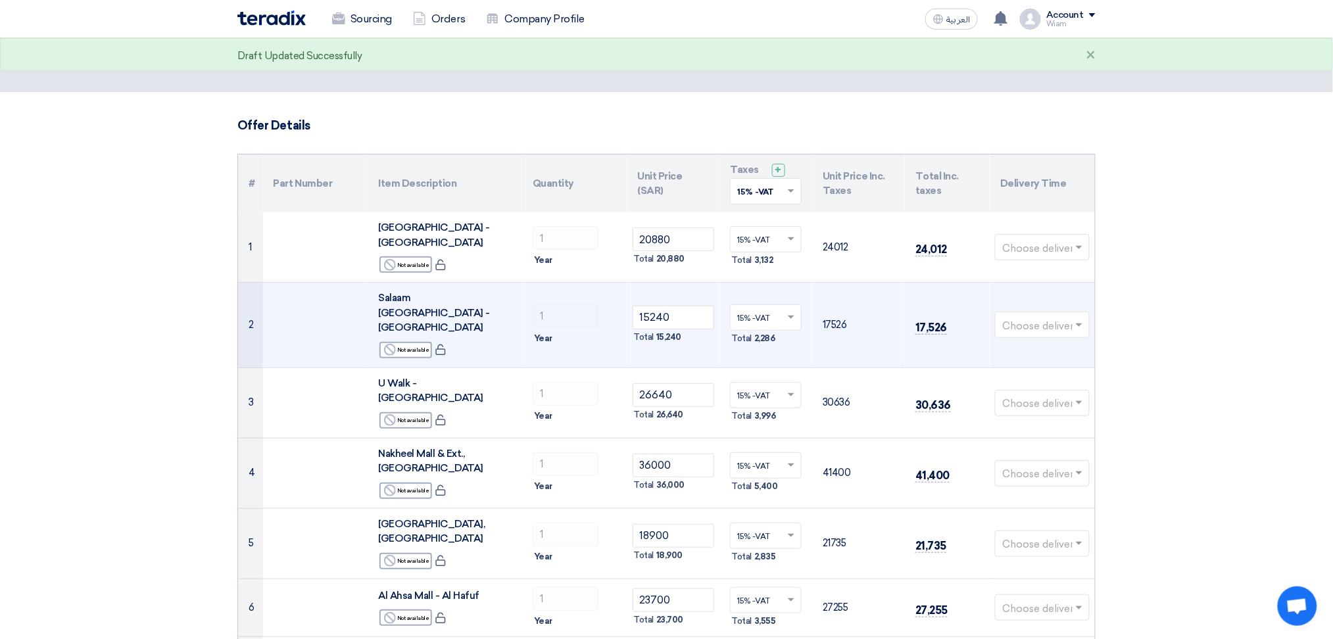
scroll to position [0, 0]
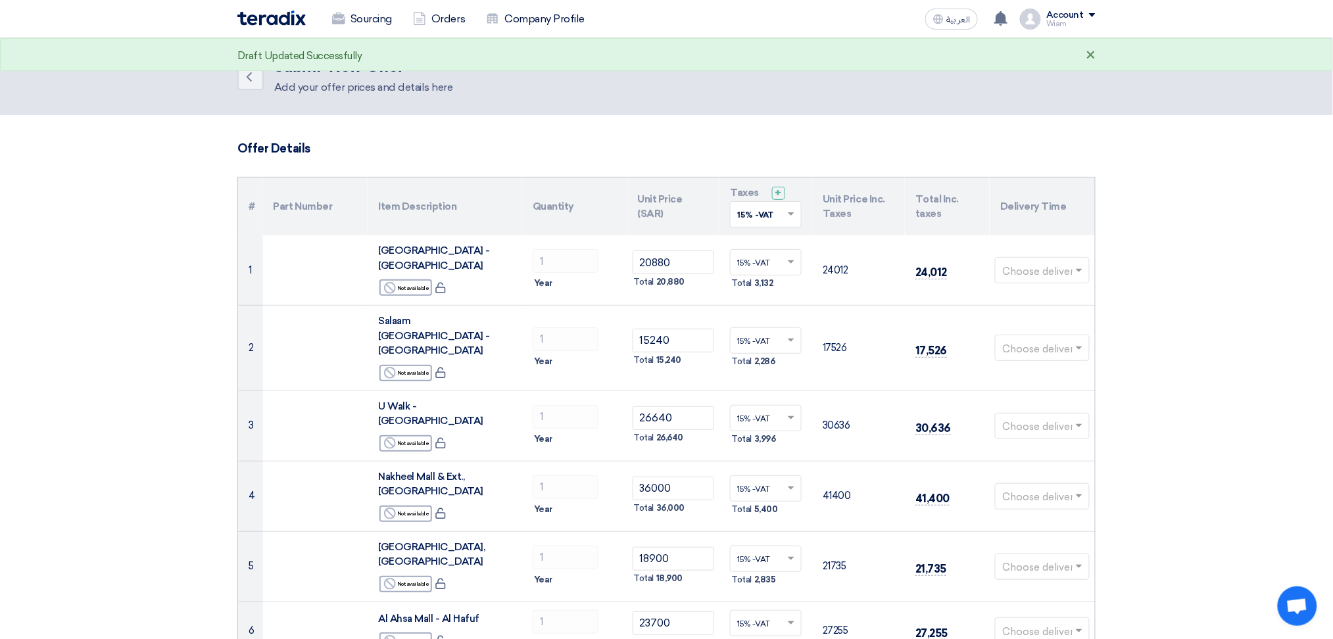
type input "30"
click at [687, 51] on div "×" at bounding box center [1091, 56] width 10 height 16
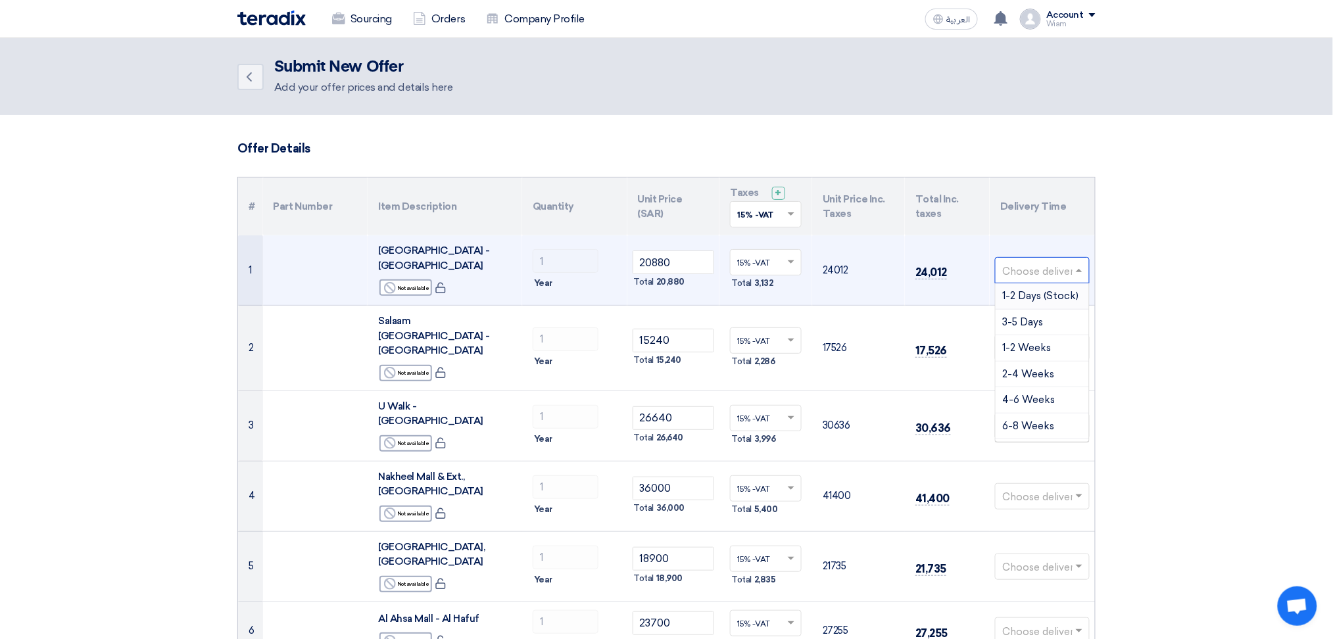
click at [687, 264] on div at bounding box center [1042, 271] width 93 height 22
click at [687, 397] on span "6-12 Months" at bounding box center [1031, 403] width 59 height 12
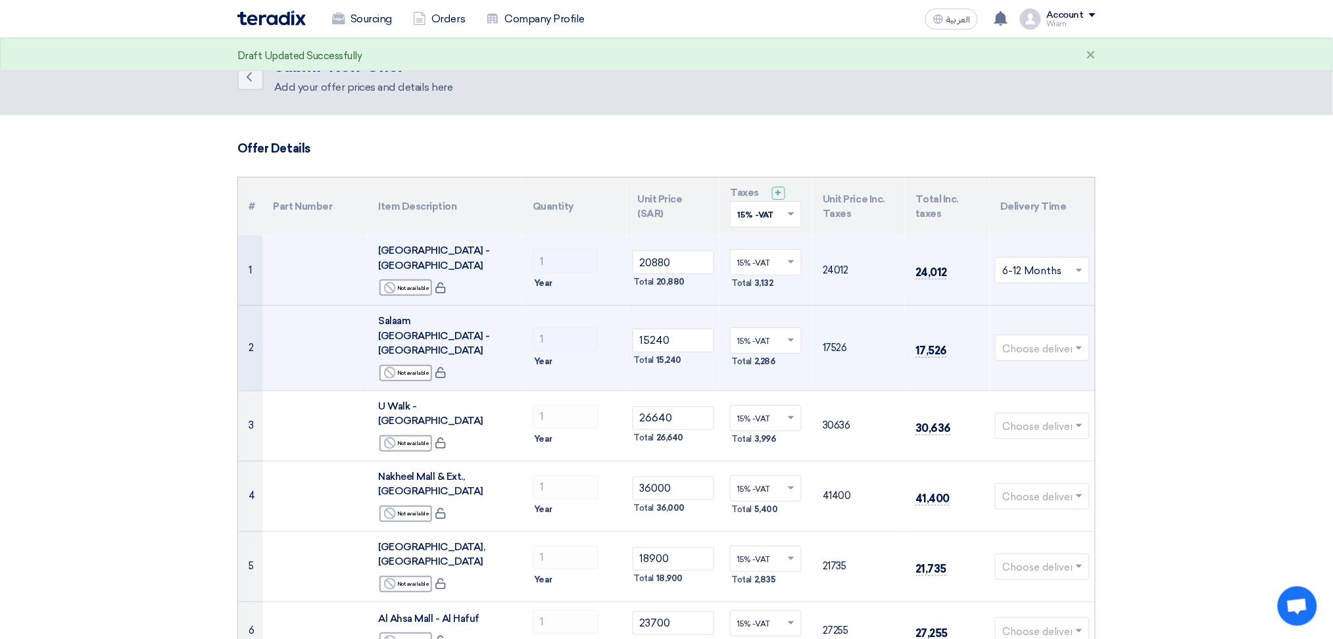
click at [687, 341] on span at bounding box center [1081, 348] width 16 height 15
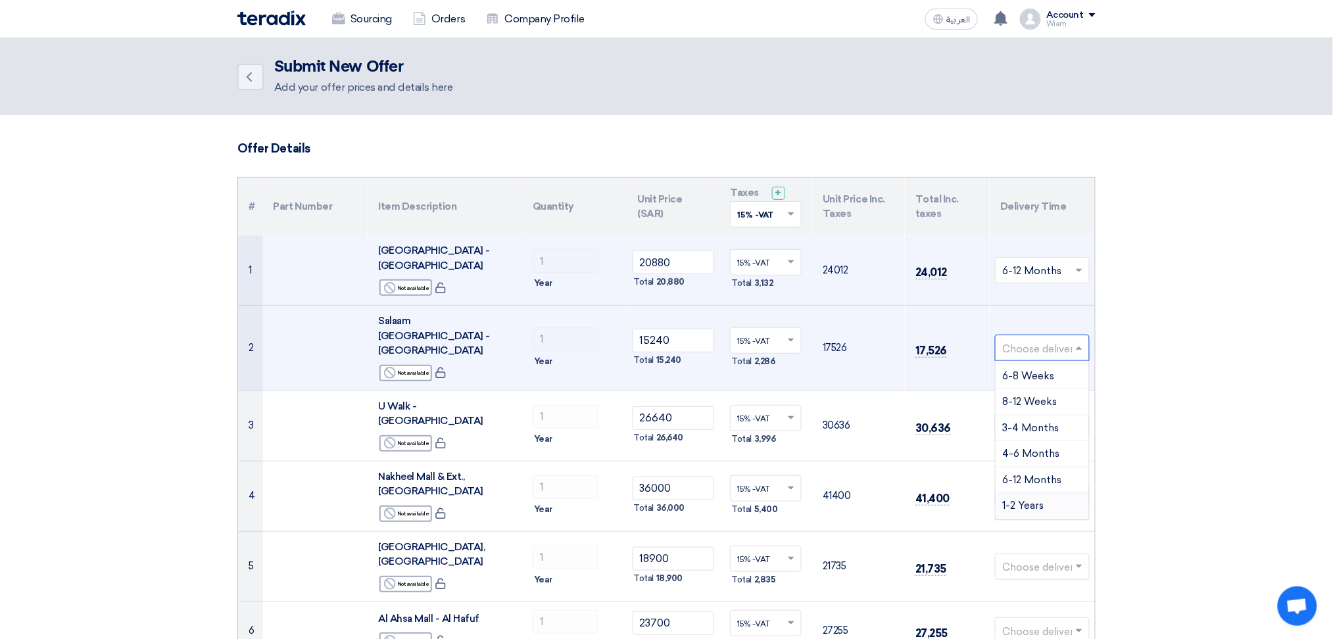
click at [687, 469] on div "1-2 Years" at bounding box center [1042, 506] width 93 height 26
click at [687, 339] on input "text" at bounding box center [1035, 350] width 67 height 22
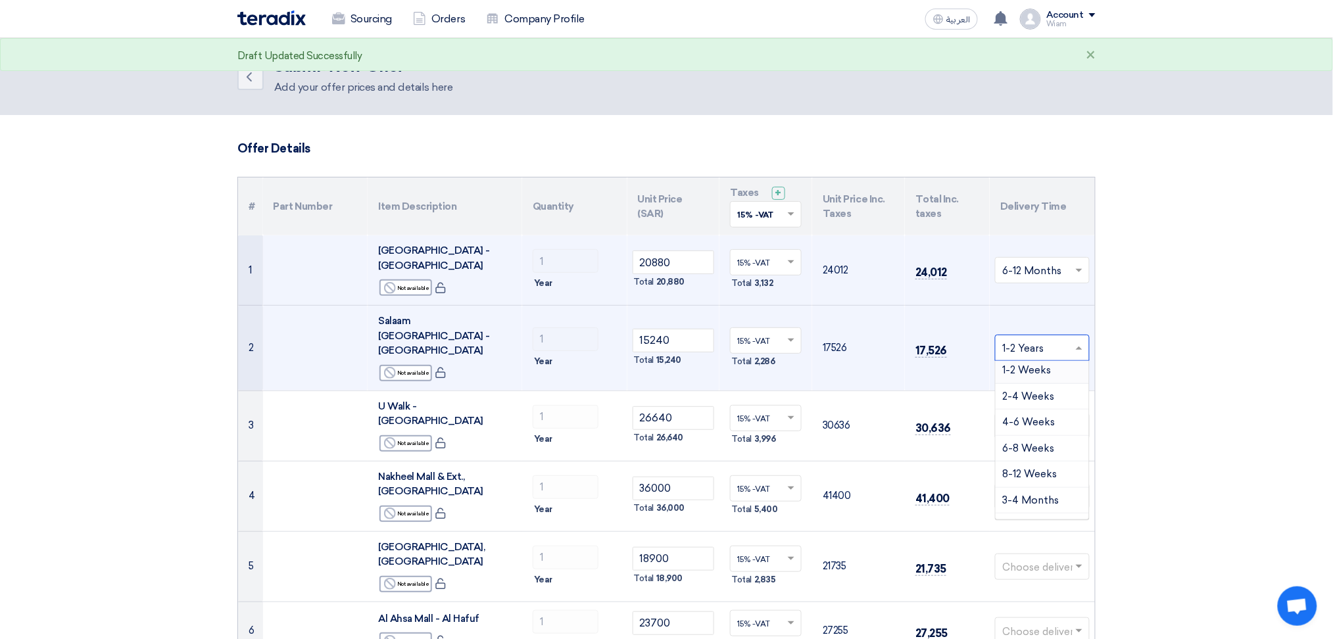
scroll to position [0, 0]
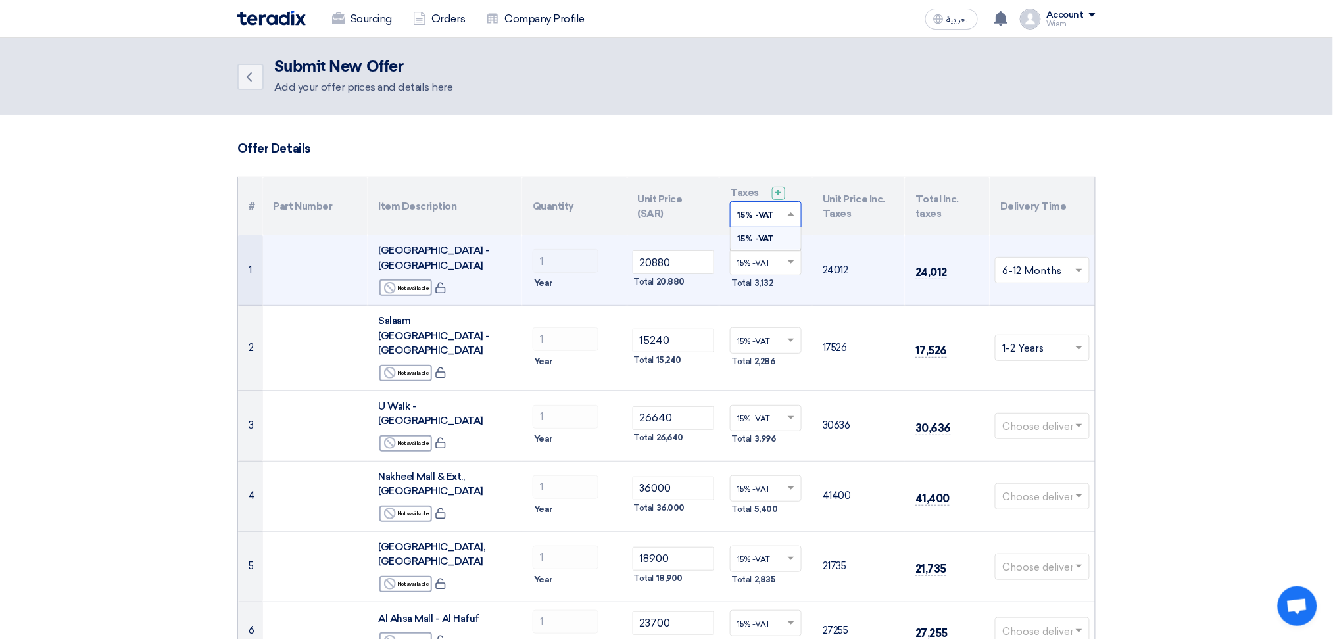
click at [687, 216] on span at bounding box center [793, 214] width 16 height 12
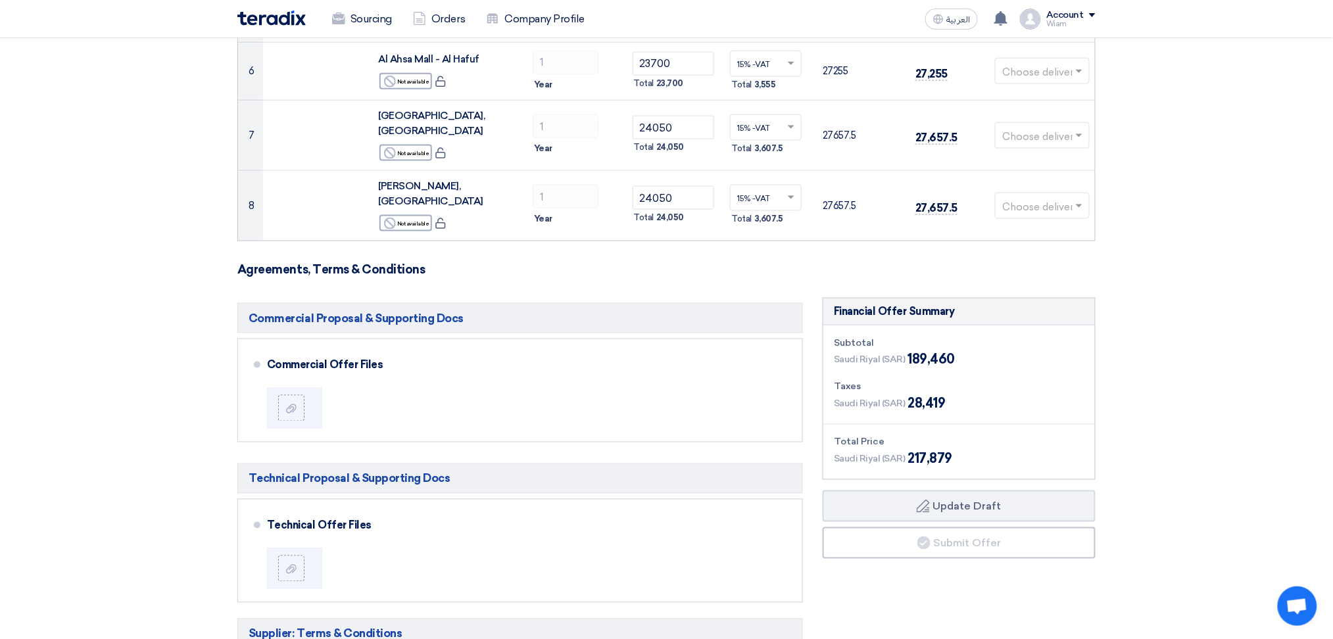
click at [687, 306] on section "Offer Details # Part Number Item Description Quantity Unit Price (SAR) Taxes + …" at bounding box center [666, 287] width 1333 height 1465
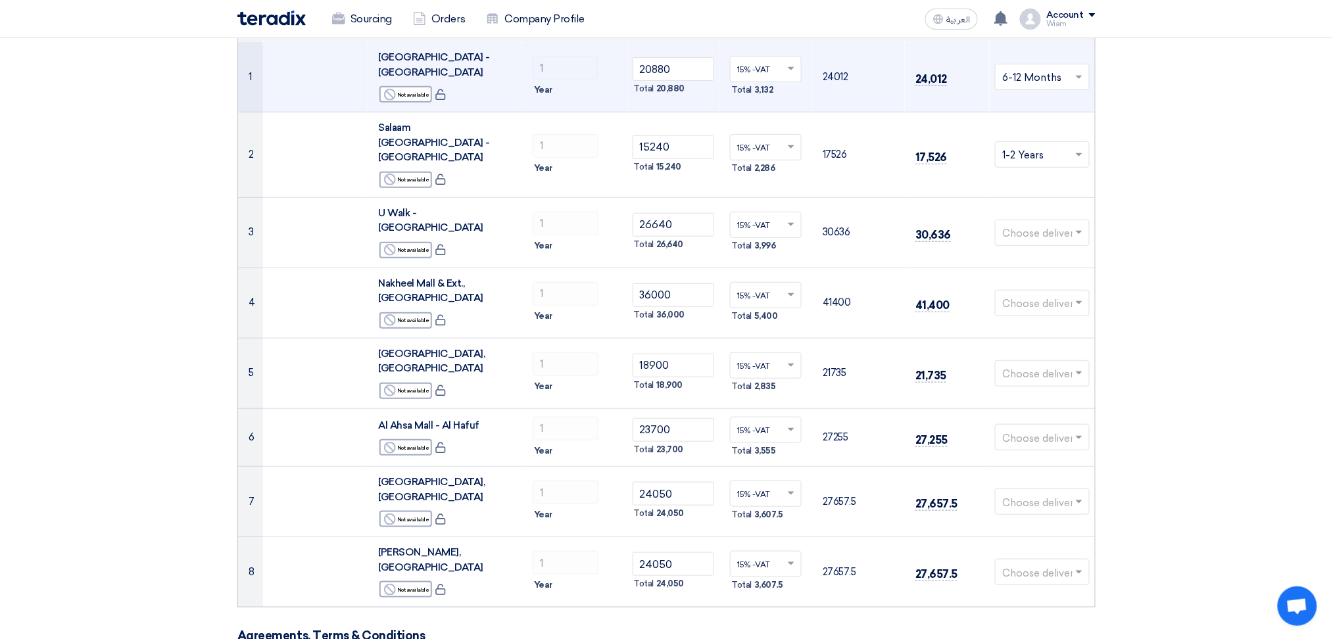
scroll to position [121, 0]
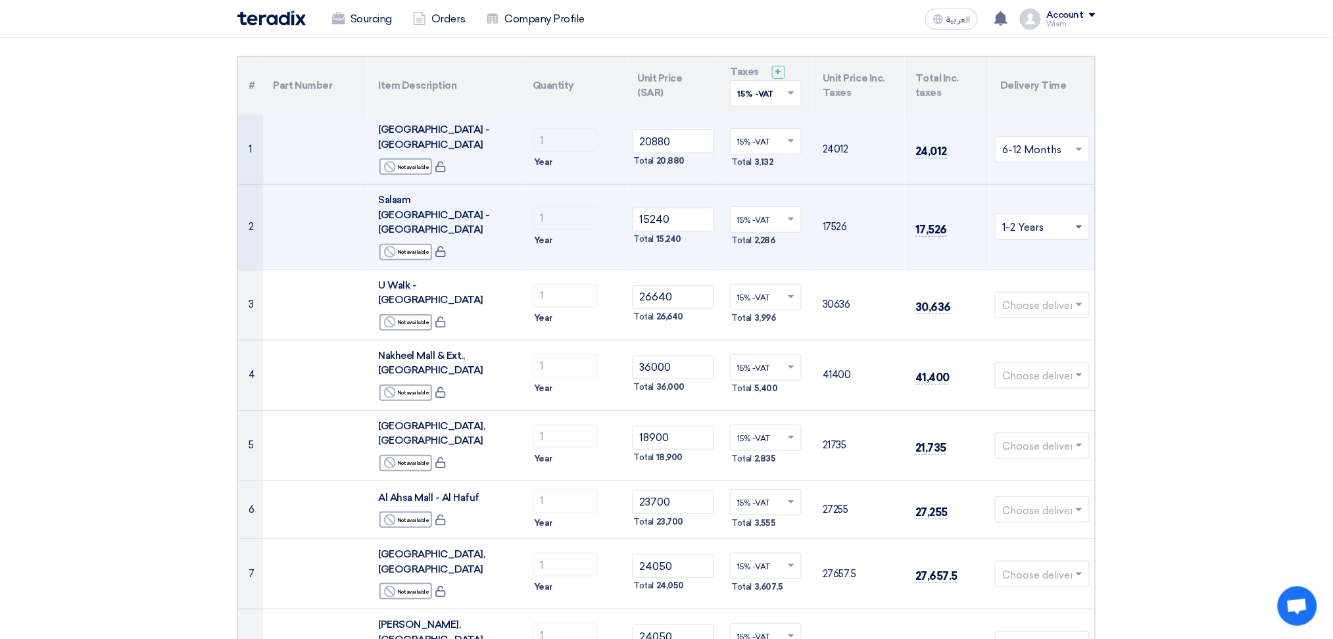
click at [687, 226] on span at bounding box center [1079, 228] width 7 height 5
click at [687, 353] on span "6-12 Months" at bounding box center [1031, 359] width 59 height 12
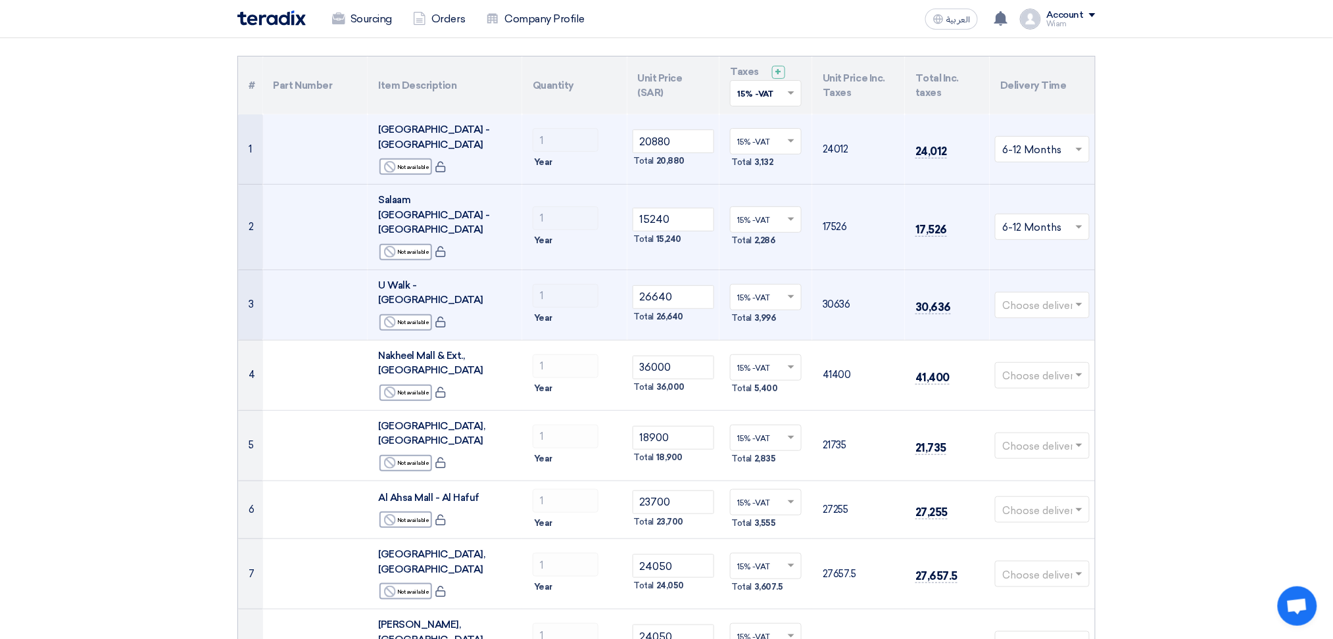
click at [687, 295] on input "text" at bounding box center [1035, 306] width 67 height 22
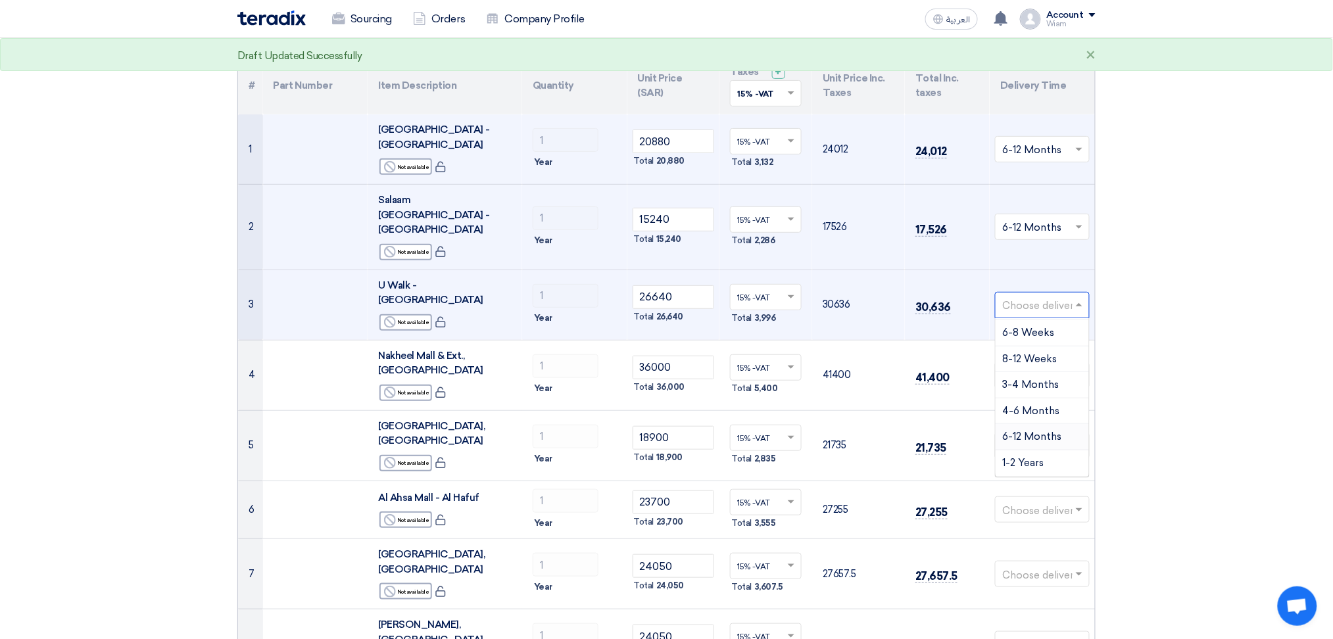
click at [687, 431] on span "6-12 Months" at bounding box center [1031, 437] width 59 height 12
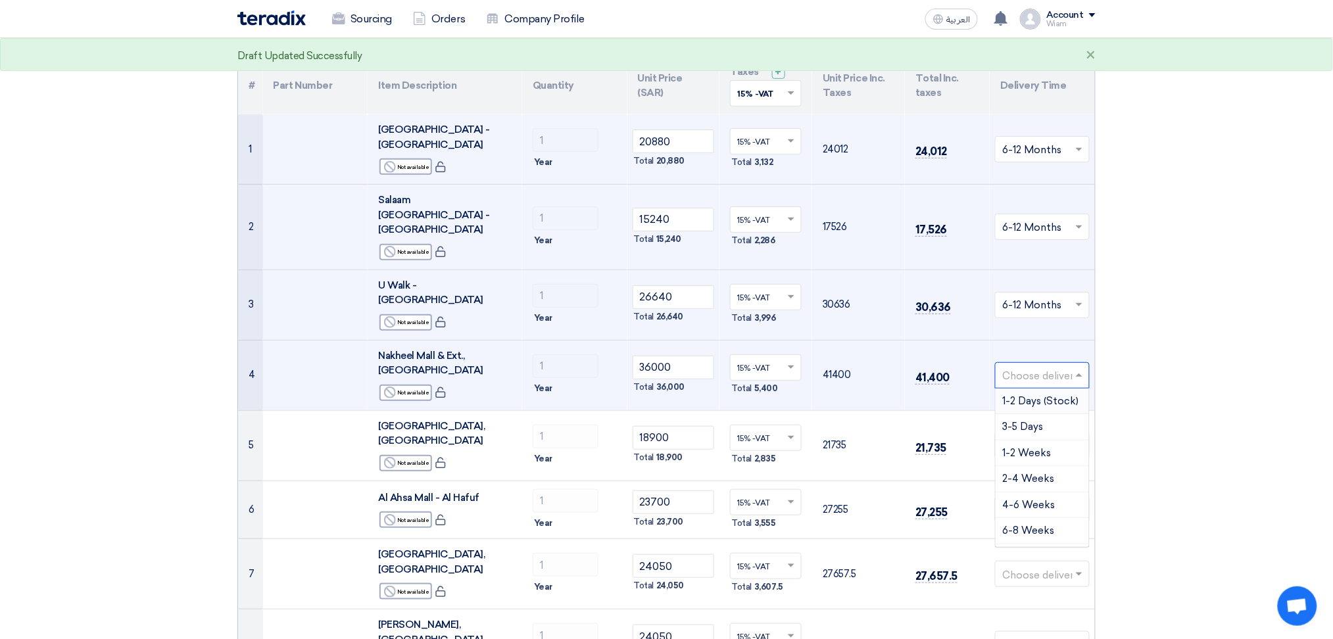
click at [687, 366] on input "text" at bounding box center [1035, 377] width 67 height 22
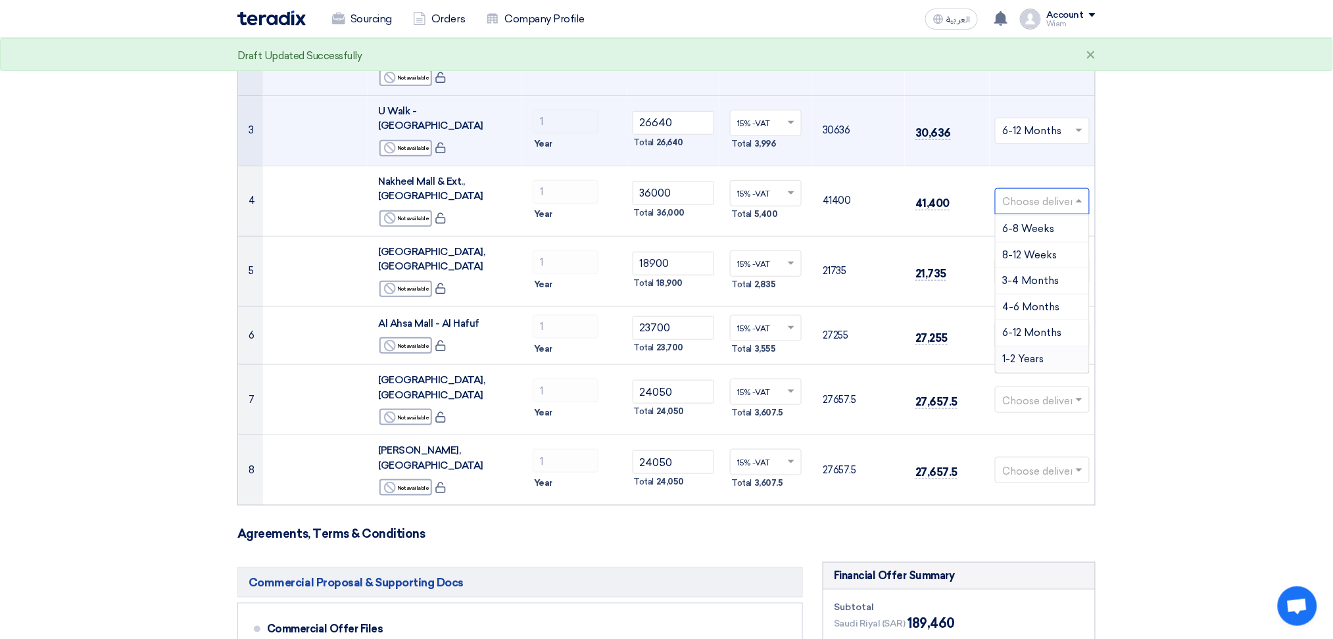
scroll to position [297, 0]
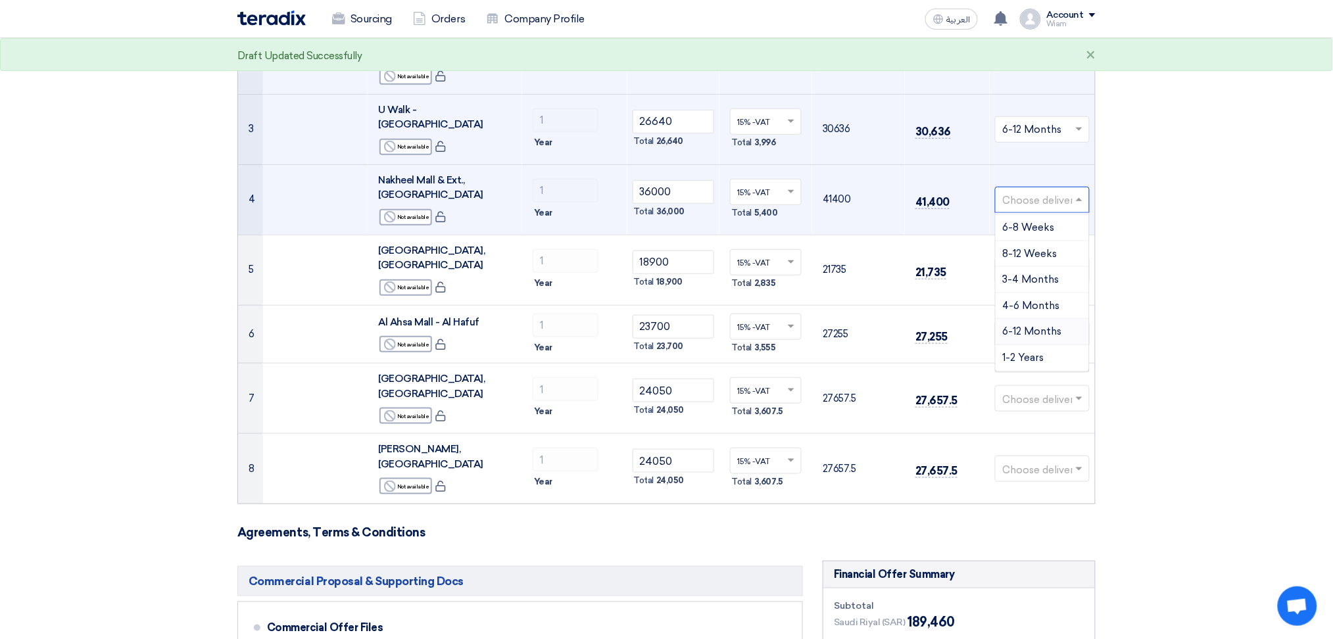
click at [687, 326] on span "6-12 Months" at bounding box center [1031, 332] width 59 height 12
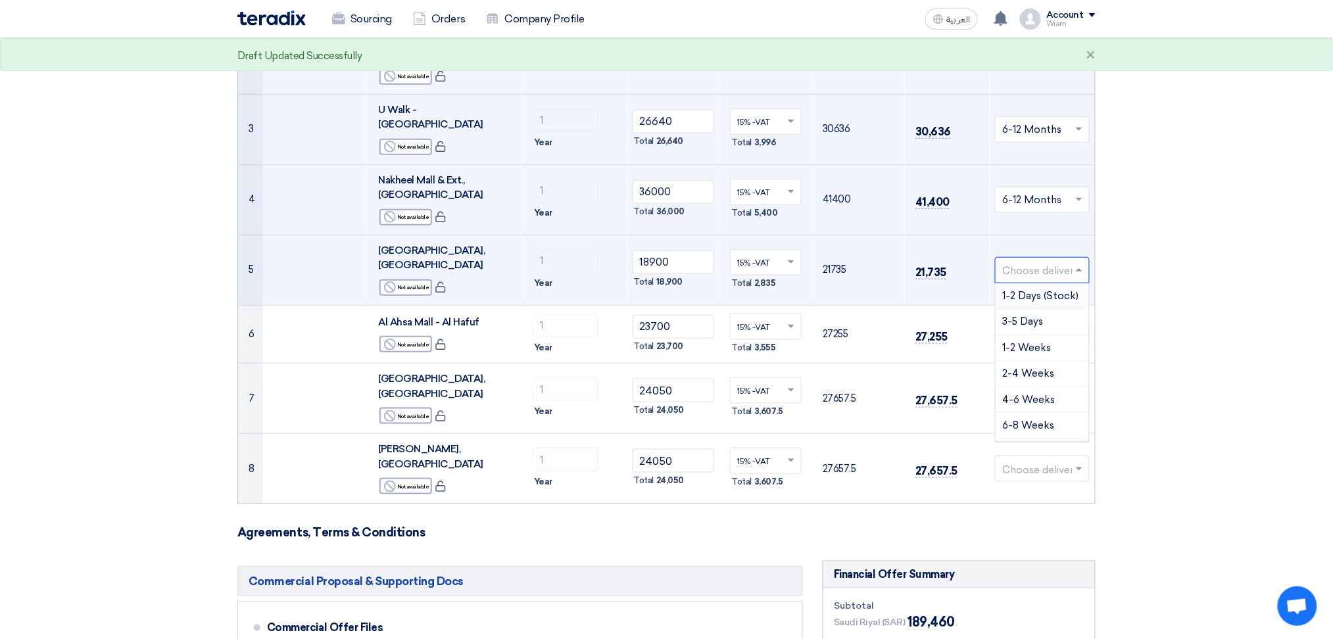
click at [687, 260] on input "text" at bounding box center [1035, 271] width 67 height 22
click at [687, 396] on span "6-12 Months" at bounding box center [1031, 402] width 59 height 12
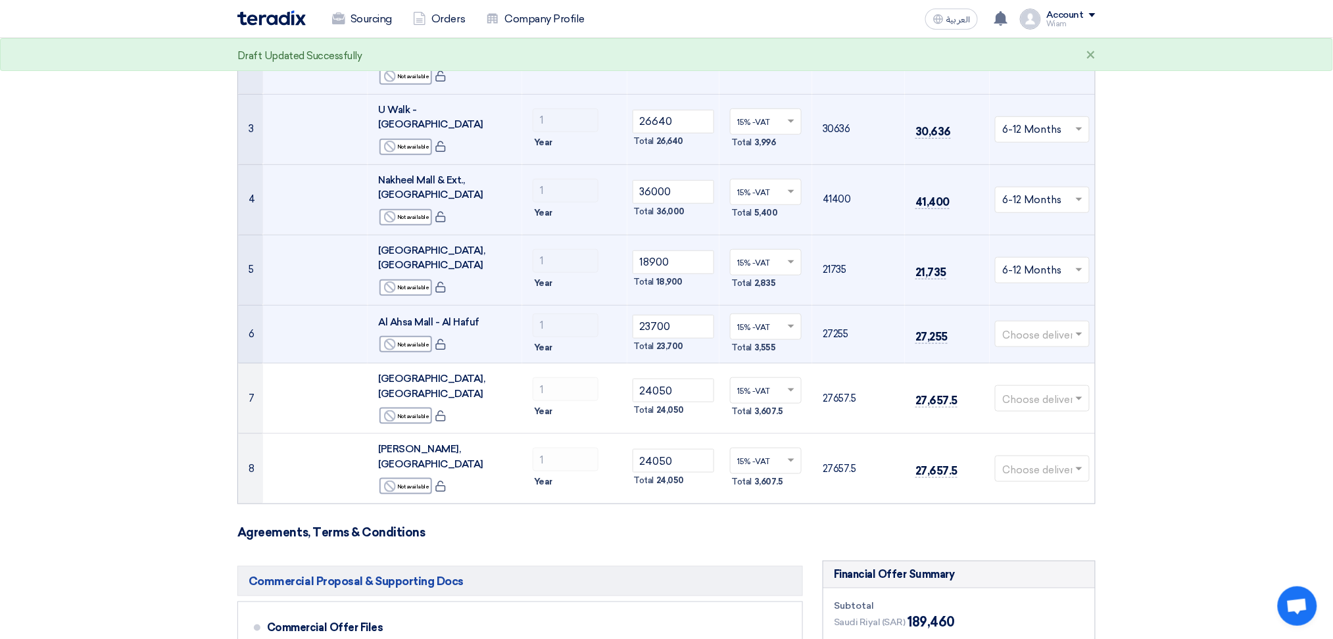
click at [687, 325] on input "text" at bounding box center [1035, 336] width 67 height 22
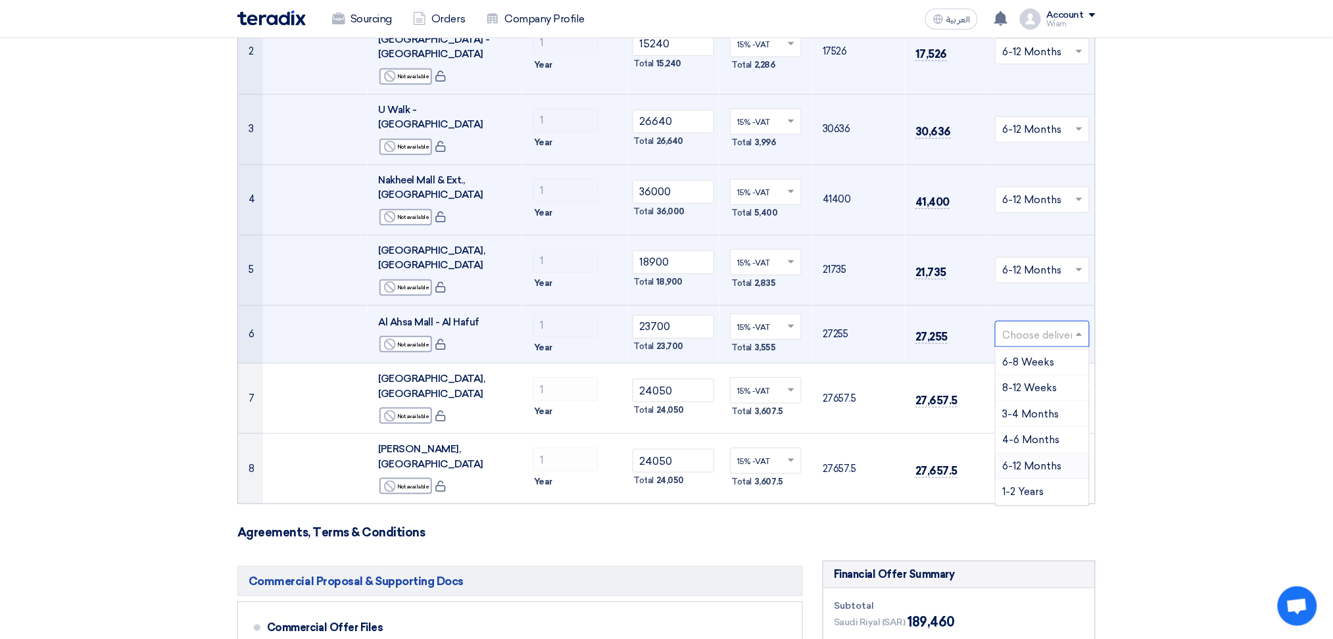
click at [687, 460] on span "6-12 Months" at bounding box center [1031, 466] width 59 height 12
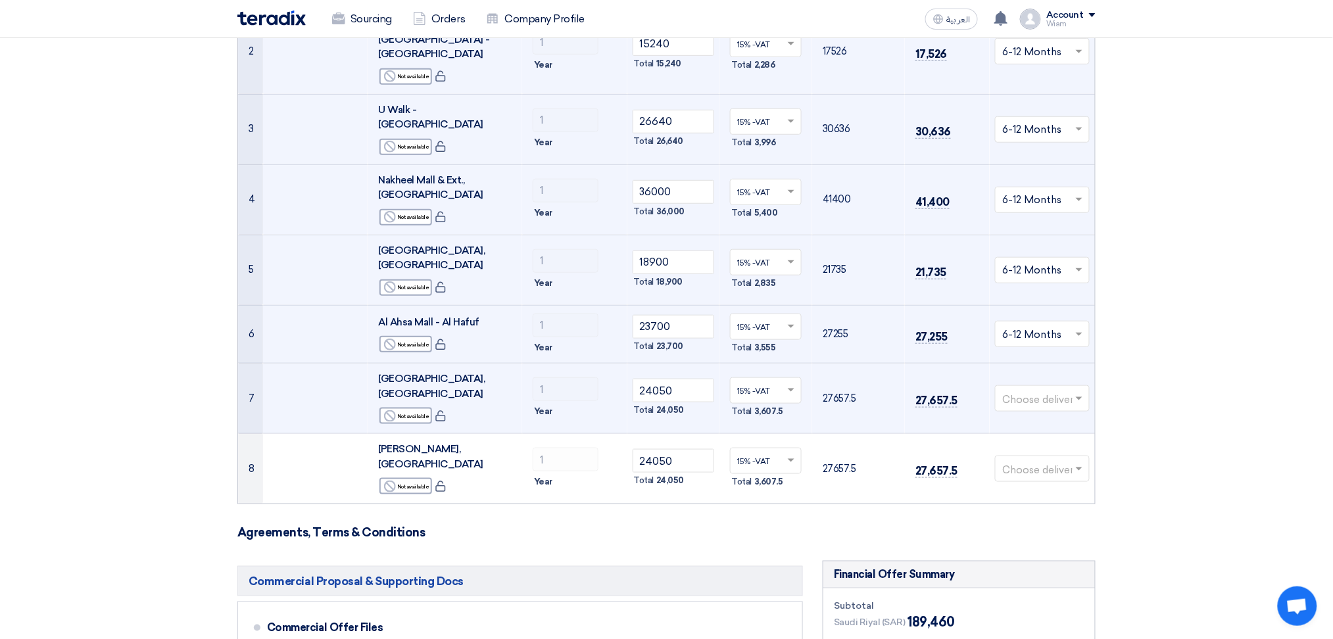
click at [687, 389] on input "text" at bounding box center [1035, 400] width 67 height 22
click at [687, 418] on span "1-2 Days (Stock)" at bounding box center [1040, 424] width 76 height 12
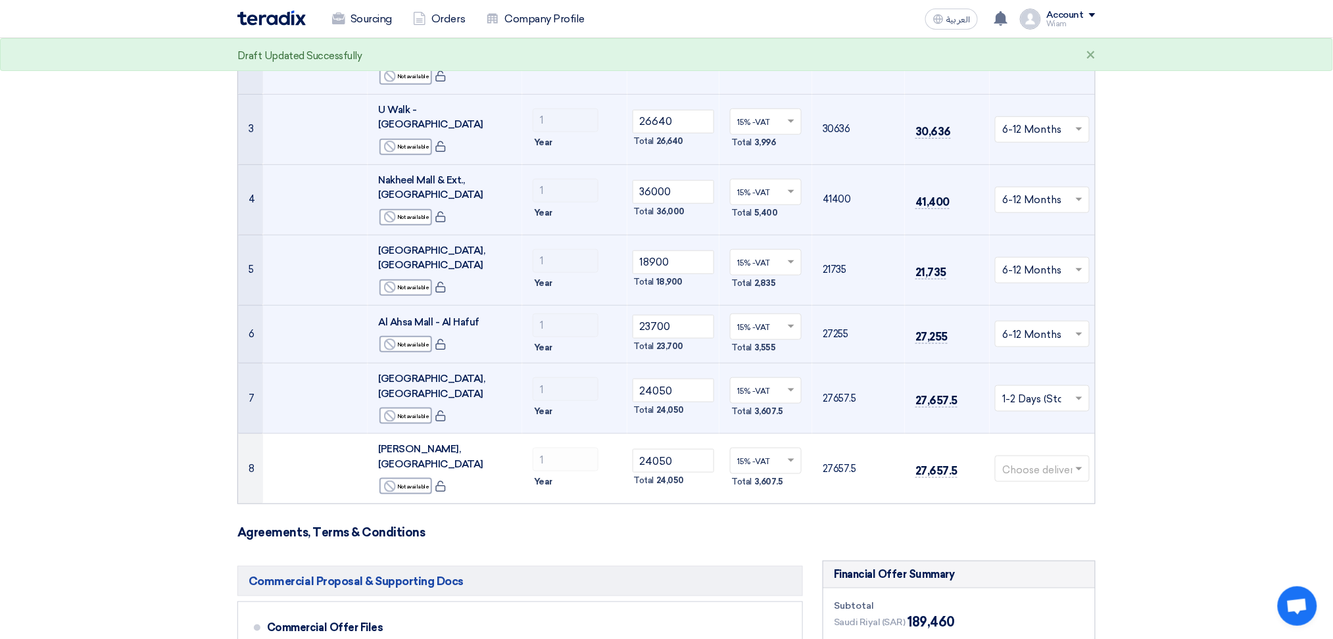
click at [687, 389] on input "text" at bounding box center [1035, 400] width 67 height 22
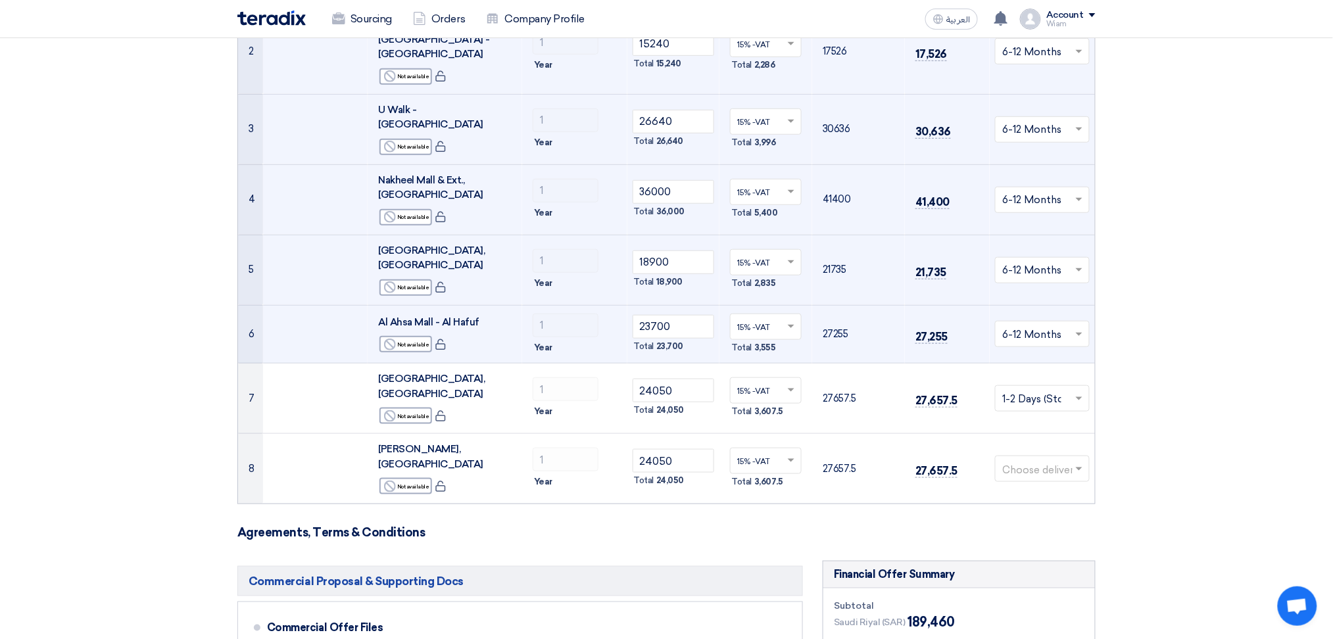
click at [687, 349] on section "Offer Details # Part Number Item Description Quantity Unit Price (SAR) Taxes + …" at bounding box center [666, 550] width 1333 height 1465
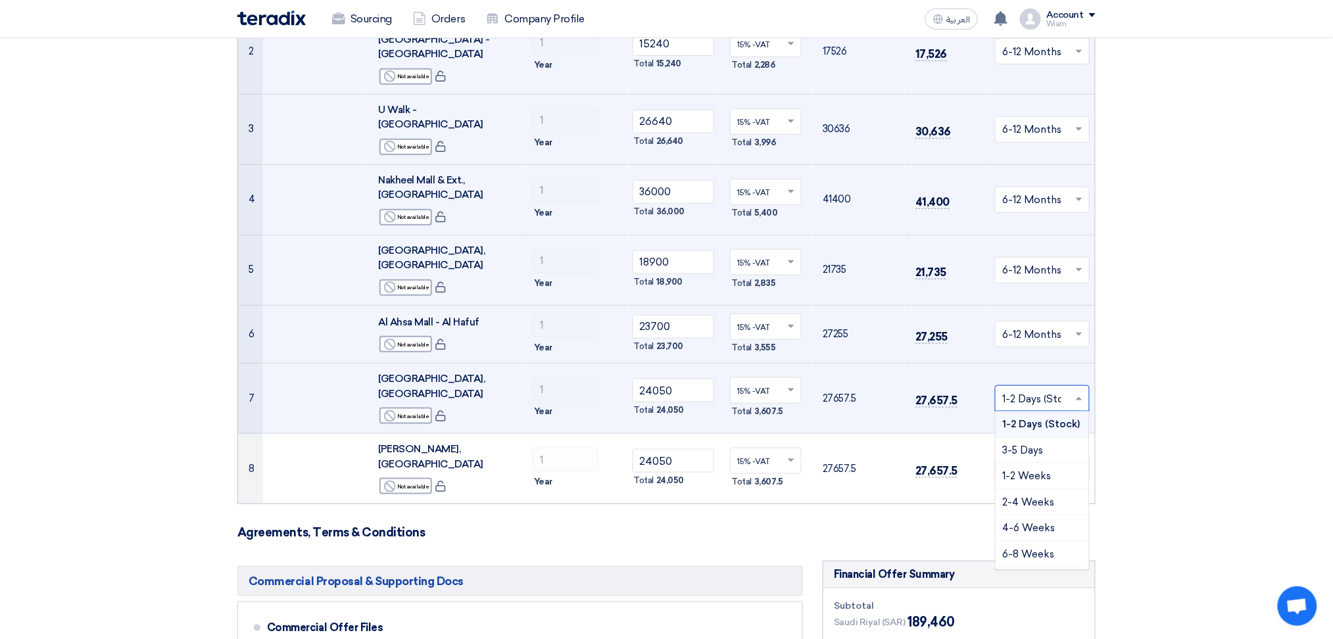
click at [687, 389] on input "text" at bounding box center [1035, 400] width 67 height 22
click at [687, 469] on span "1-2 Weeks" at bounding box center [1026, 476] width 49 height 12
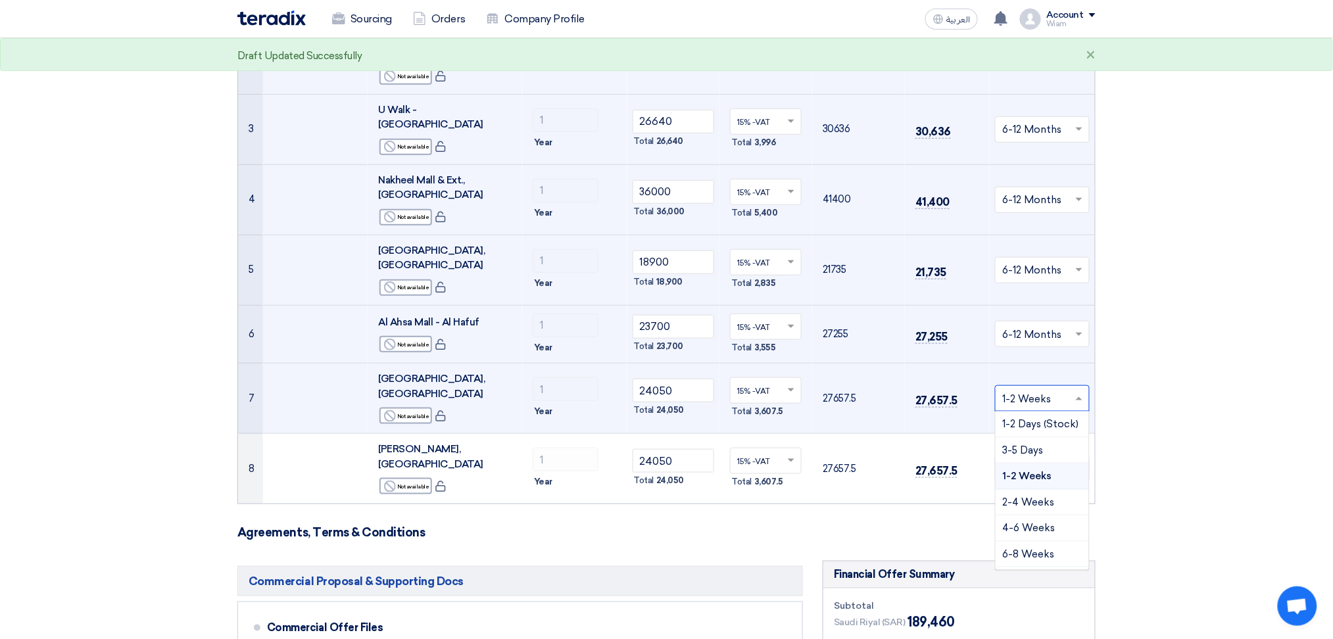
click at [687, 389] on input "text" at bounding box center [1035, 400] width 67 height 22
click at [687, 469] on div "6-12 Months" at bounding box center [1042, 531] width 93 height 26
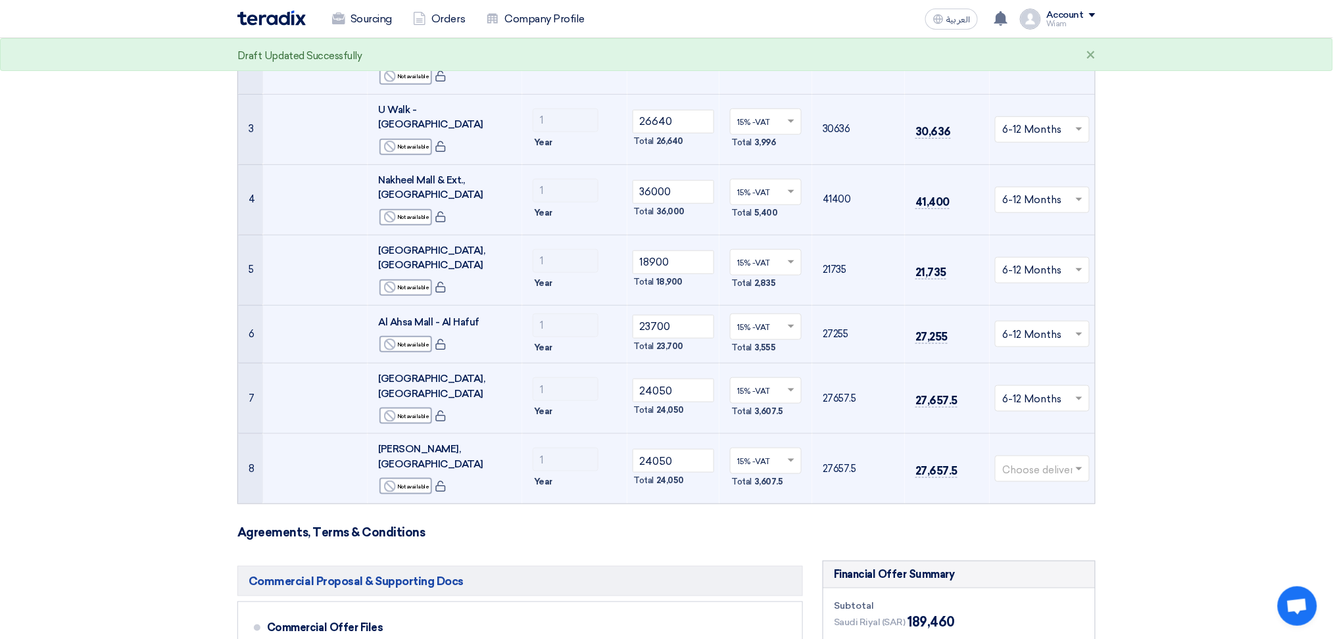
click at [687, 460] on input "text" at bounding box center [1035, 471] width 67 height 22
click at [687, 469] on span "6-12 Months" at bounding box center [1031, 601] width 59 height 12
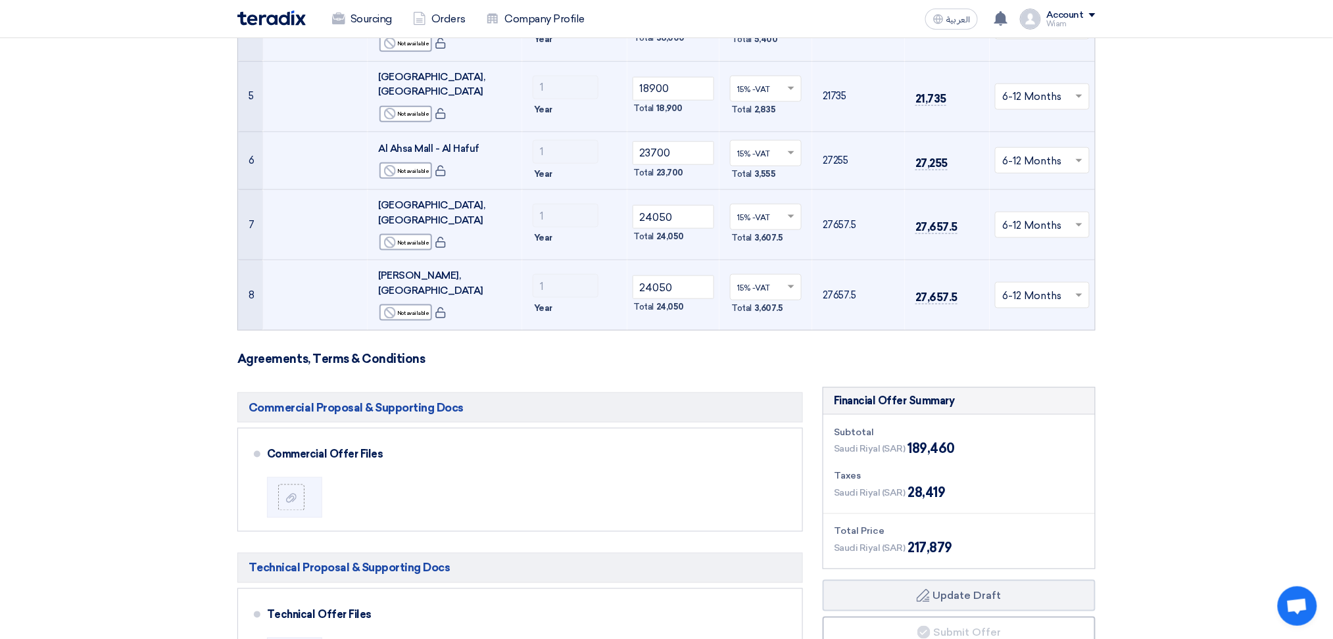
scroll to position [560, 0]
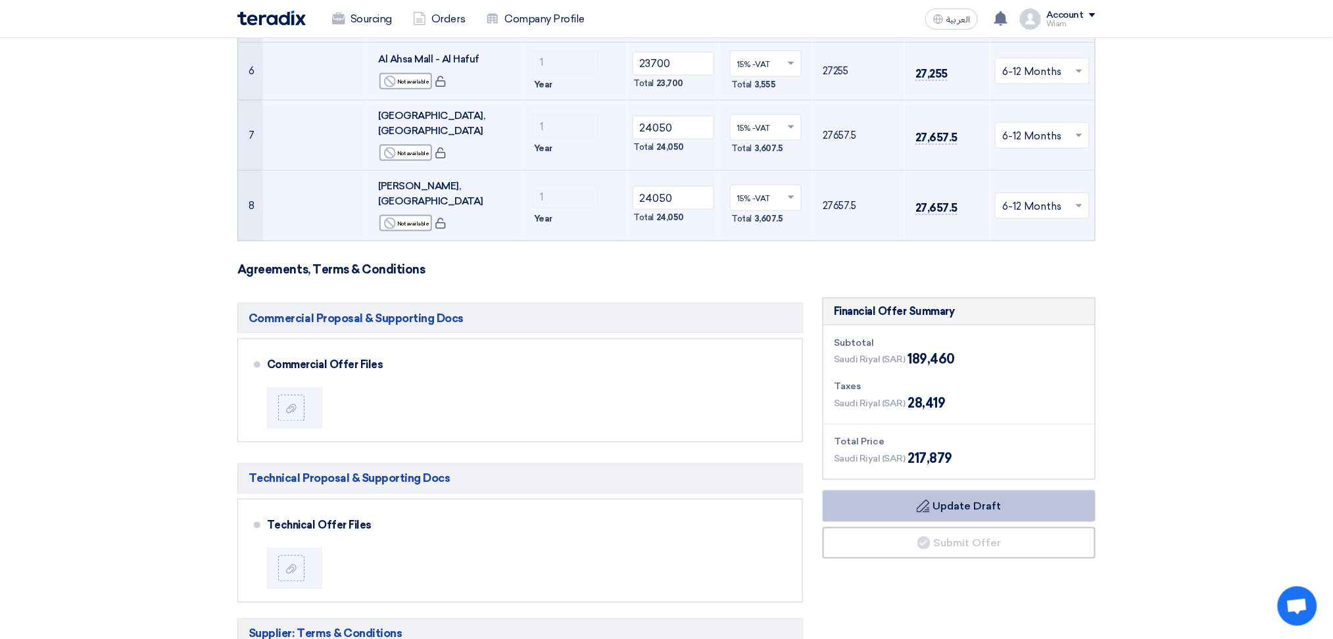
click at [687, 469] on button "Draft Update Draft" at bounding box center [959, 507] width 273 height 32
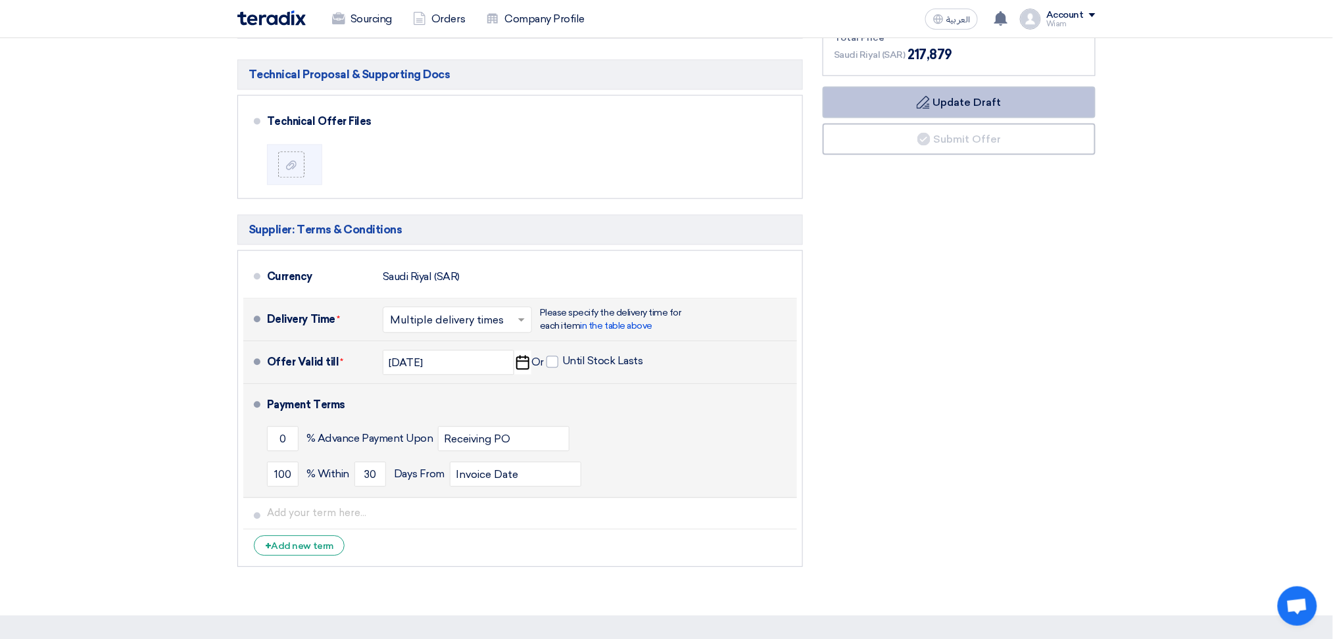
scroll to position [1052, 0]
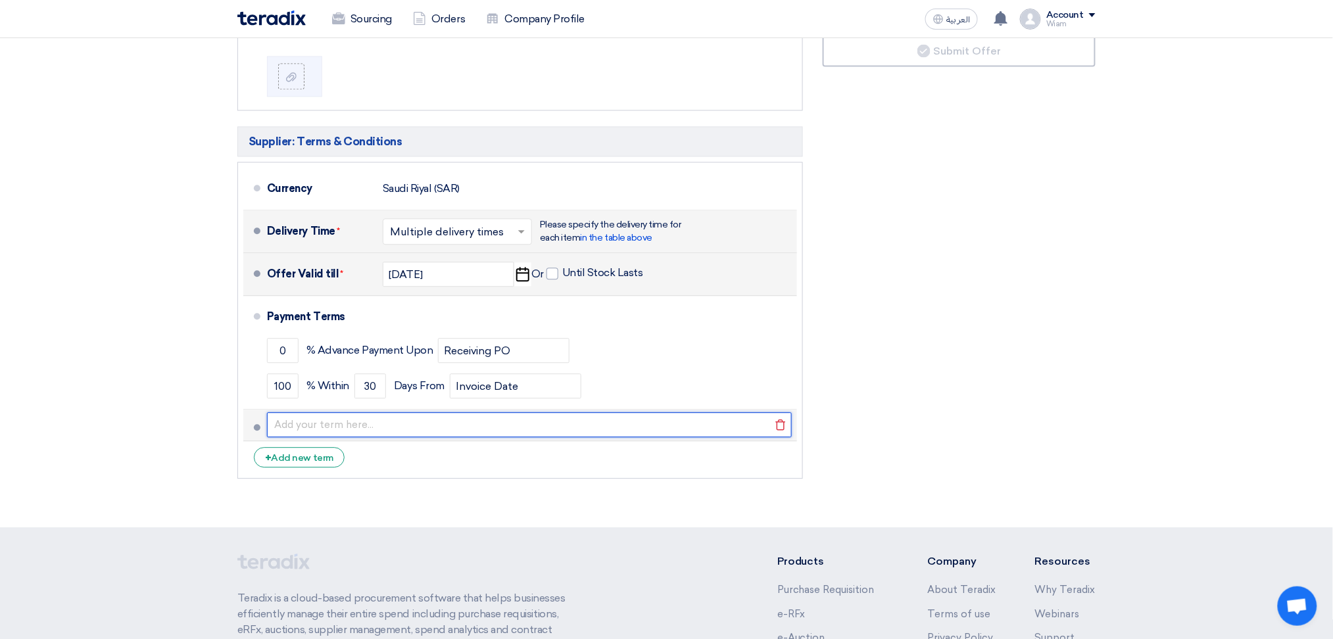
click at [335, 412] on input "text" at bounding box center [529, 424] width 525 height 25
paste input " Payment will be on monthly basis.  SERGAS will be the only Service provider …"
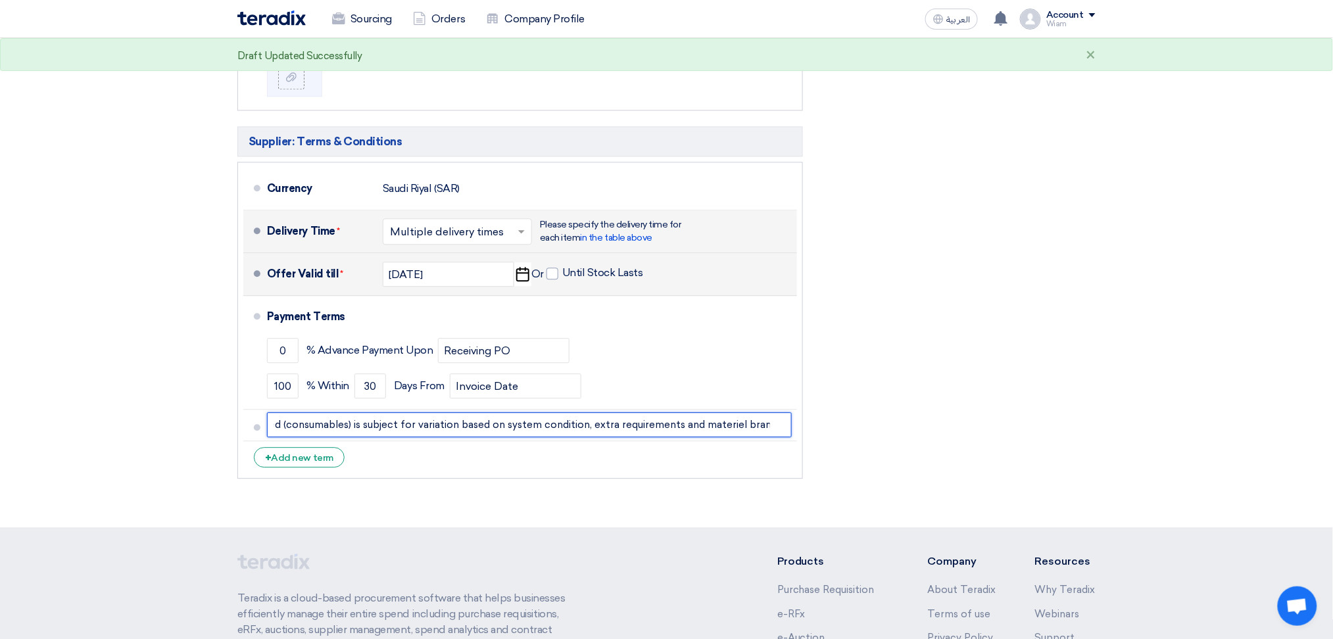
type input " Payment will be on monthly basis.  SERGAS will be the only Service provider …"
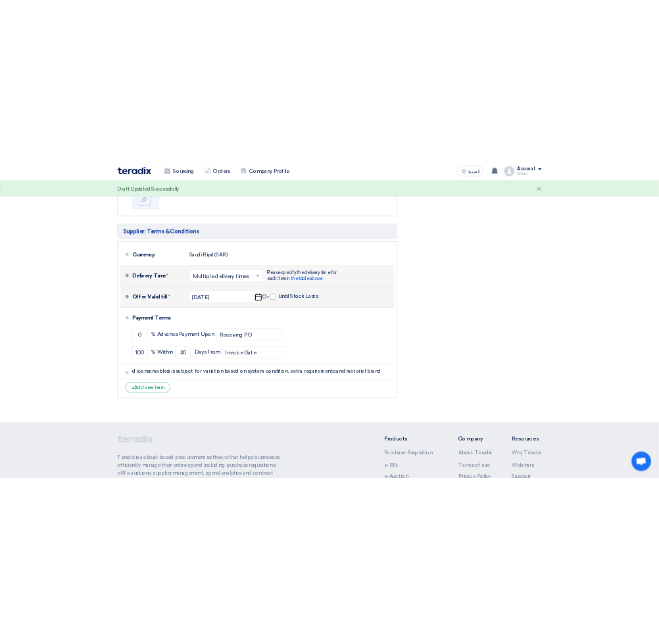
scroll to position [0, 0]
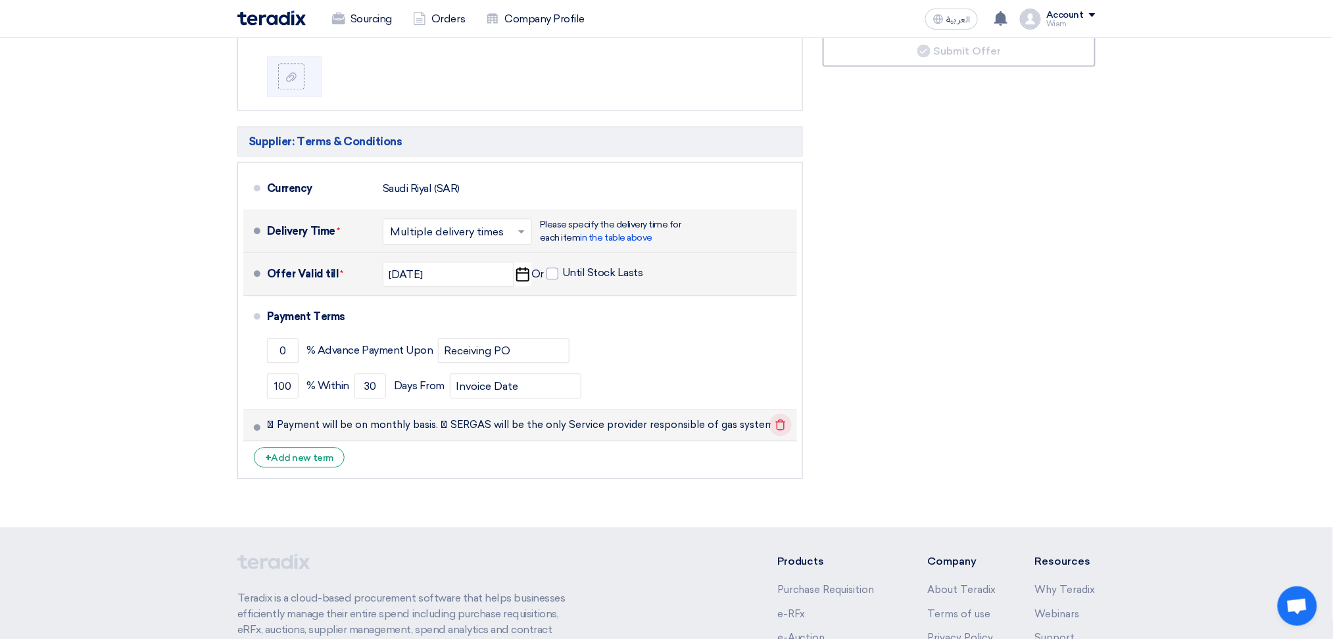
click at [687, 414] on icon "Delete" at bounding box center [780, 425] width 22 height 22
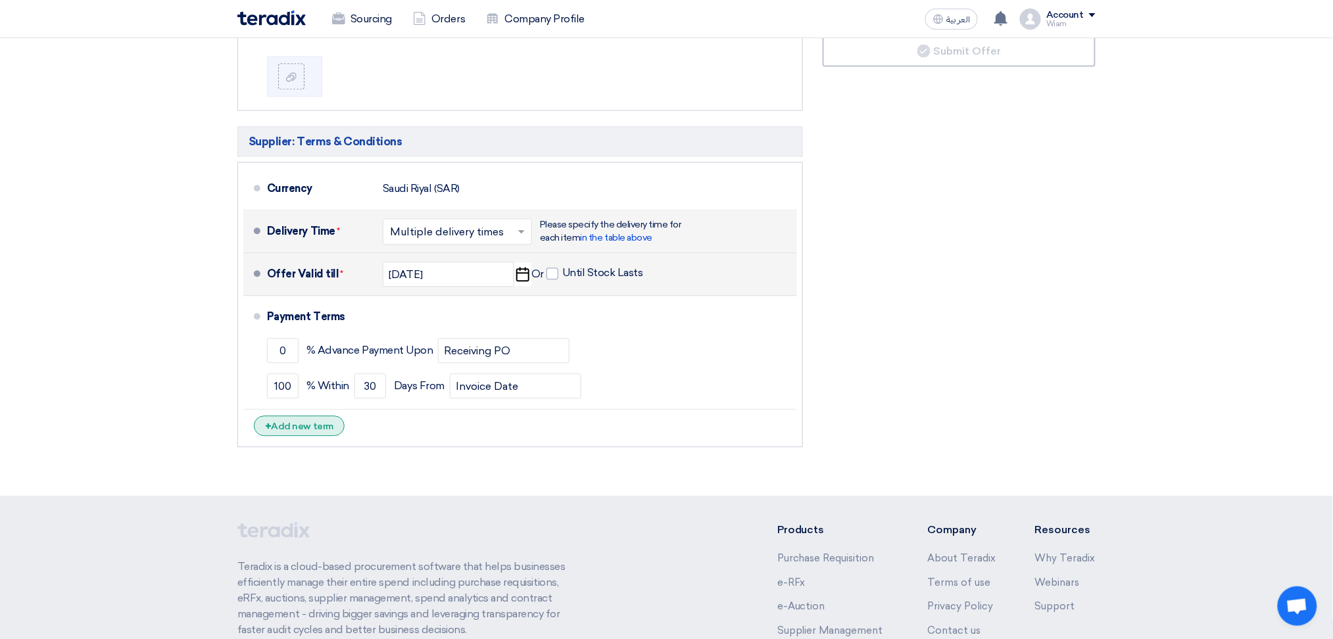
click at [289, 416] on div "+ Add new term" at bounding box center [299, 426] width 91 height 20
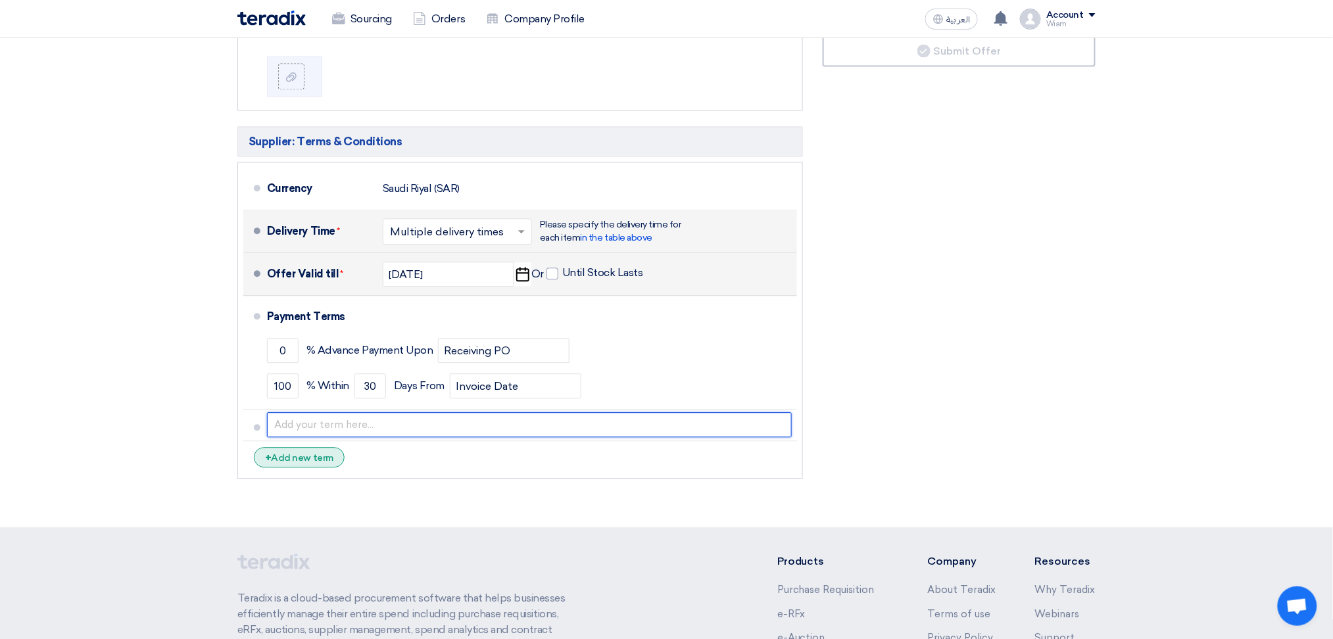
click at [289, 412] on input "text" at bounding box center [529, 424] width 525 height 25
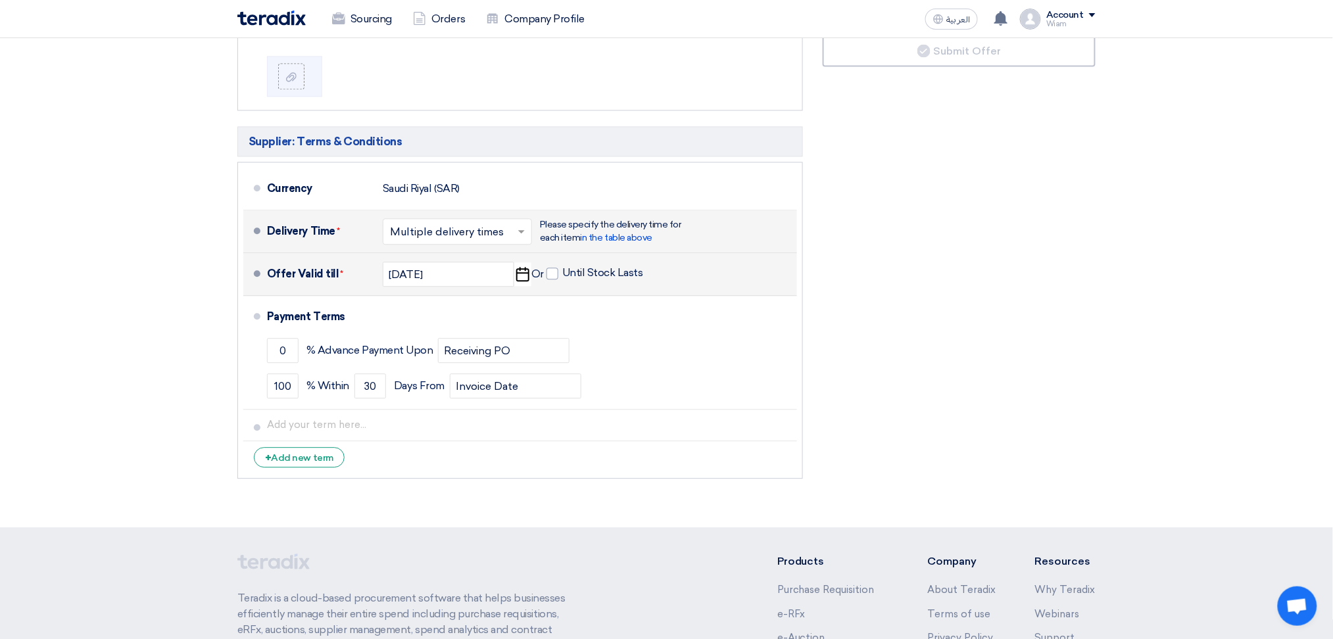
drag, startPoint x: 1221, startPoint y: 238, endPoint x: 1111, endPoint y: 245, distance: 110.7
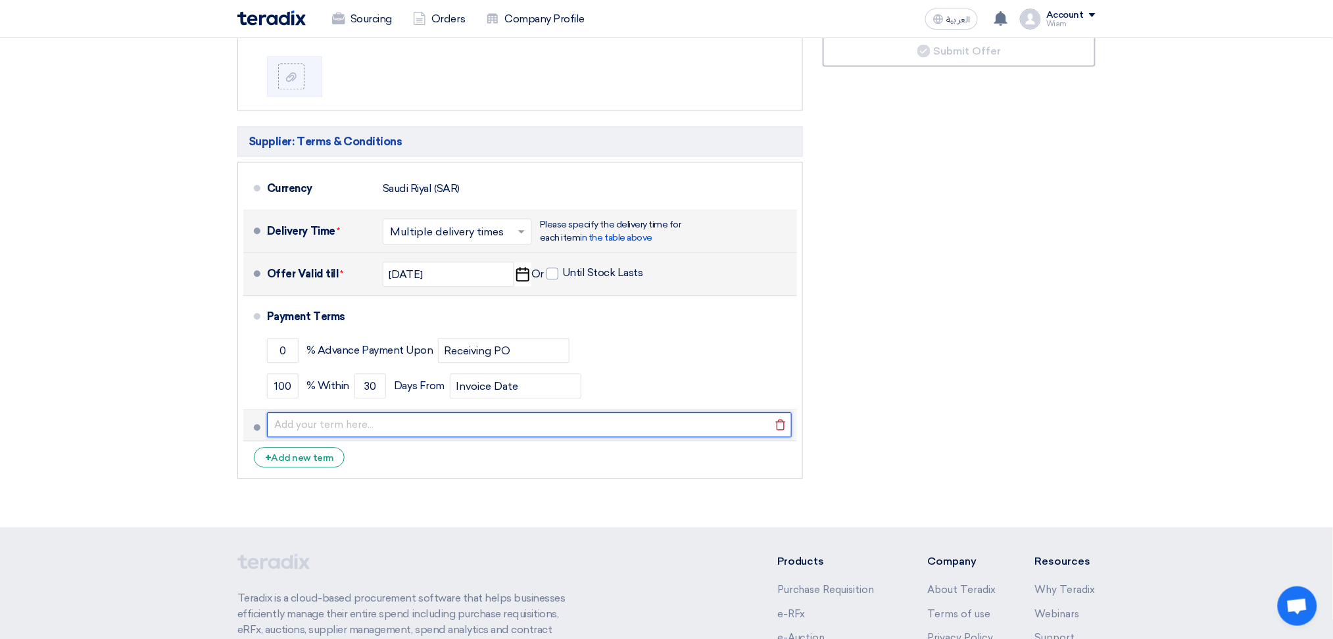
click at [285, 412] on input "text" at bounding box center [529, 424] width 525 height 25
paste input "Payment will be on monthly basis, 30 days after receiving invoice."
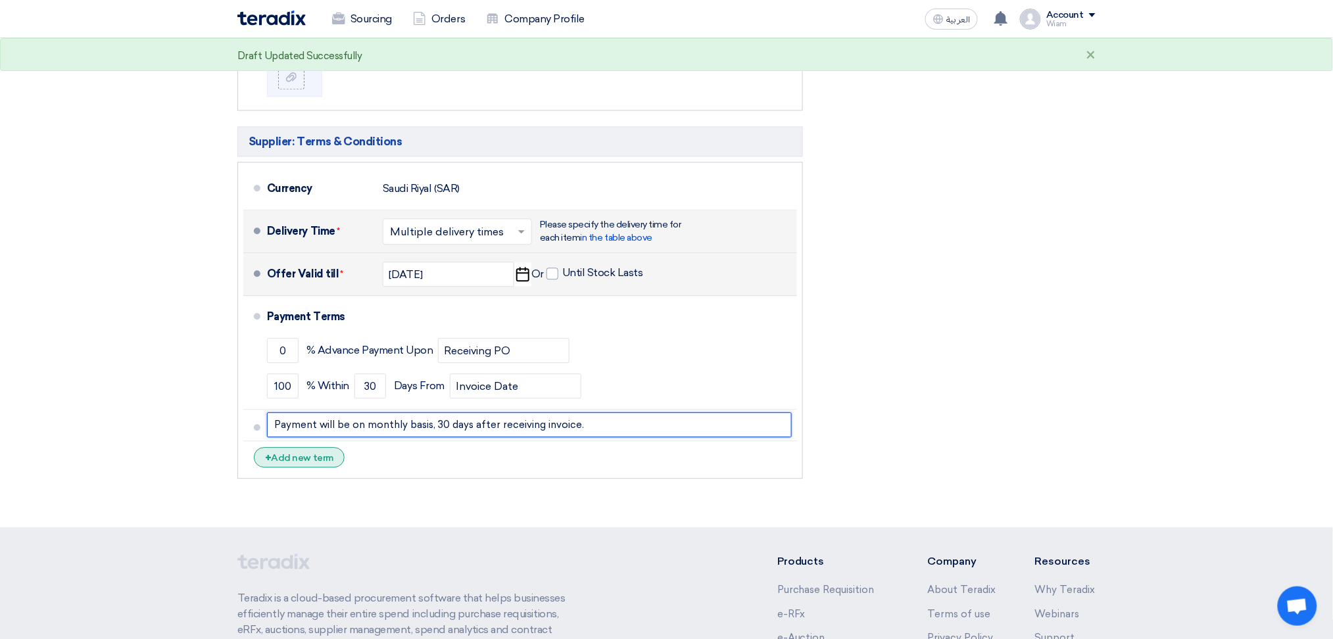
type input "Payment will be on monthly basis, 30 days after receiving invoice."
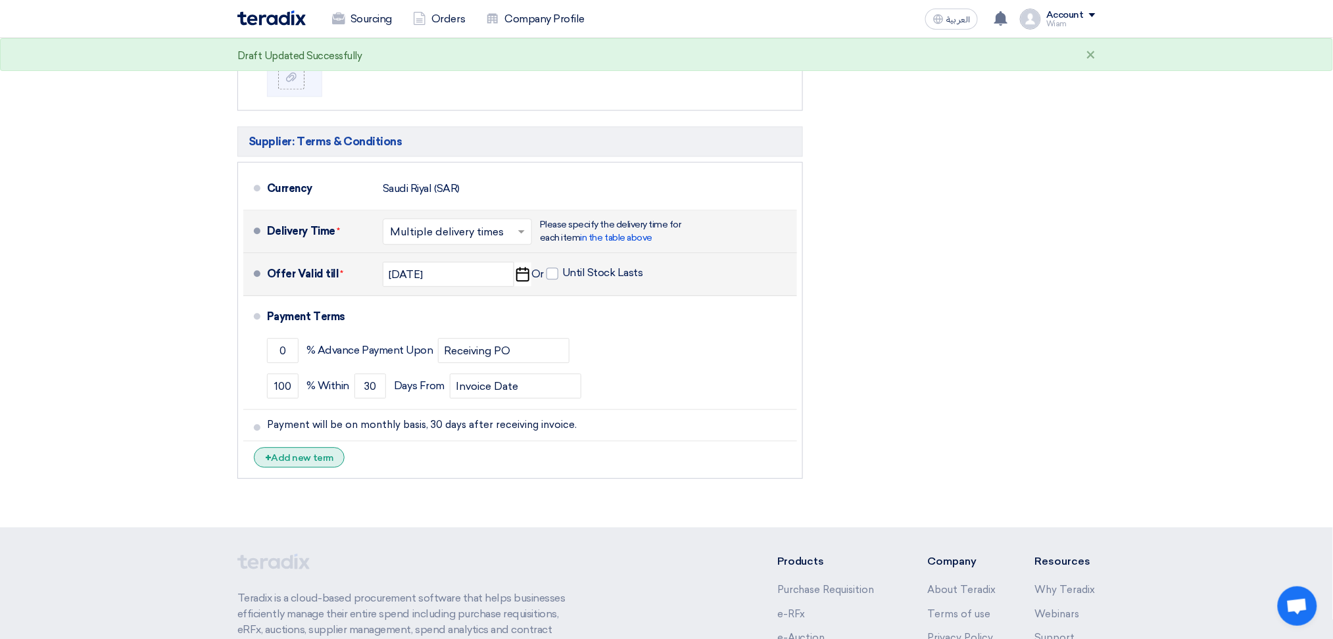
click at [289, 447] on div "+ Add new term" at bounding box center [299, 457] width 91 height 20
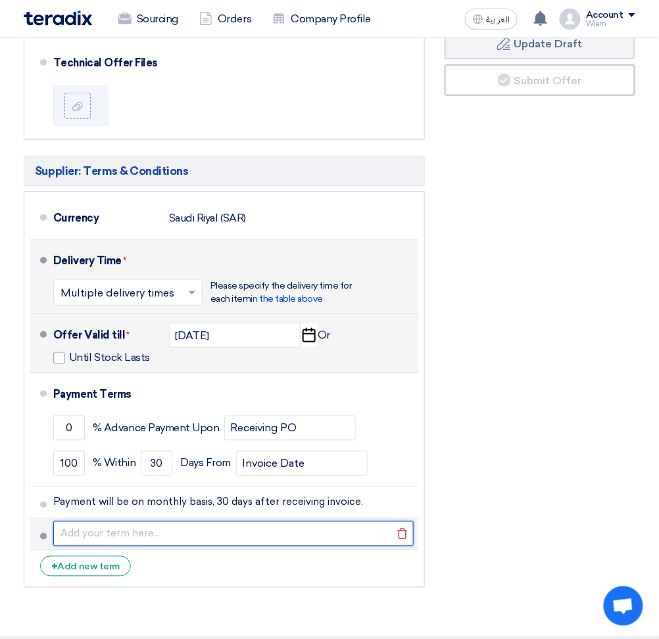
click at [158, 469] on input "text" at bounding box center [233, 534] width 360 height 25
paste input "Corrective/Repair maintenance quotations will be submitted upon receiving RFQ."
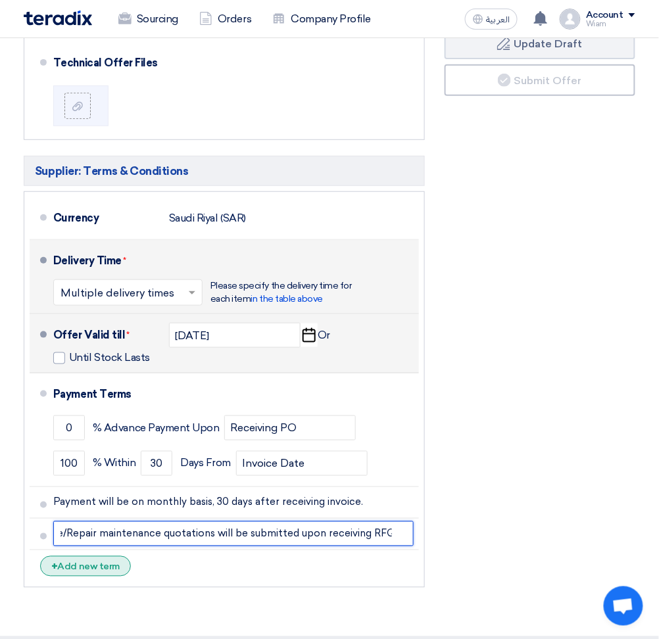
type input "Corrective/Repair maintenance quotations will be submitted upon receiving RFQ."
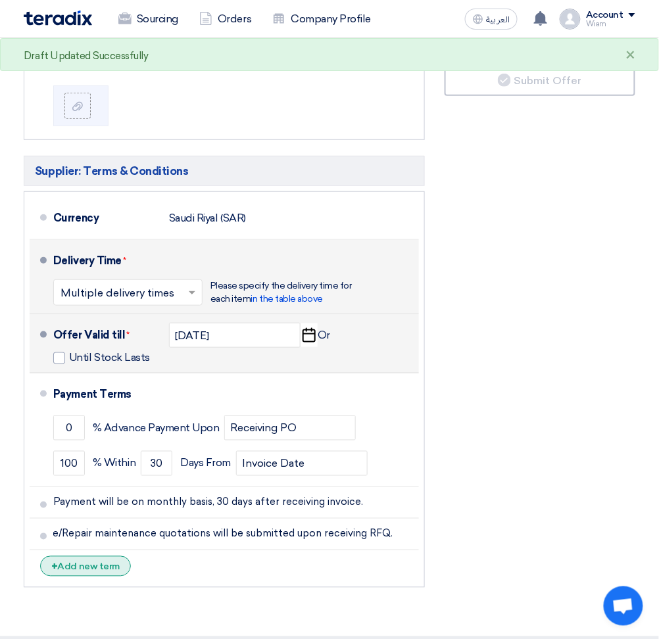
scroll to position [0, 0]
click at [109, 469] on div "+ Add new term" at bounding box center [85, 566] width 91 height 20
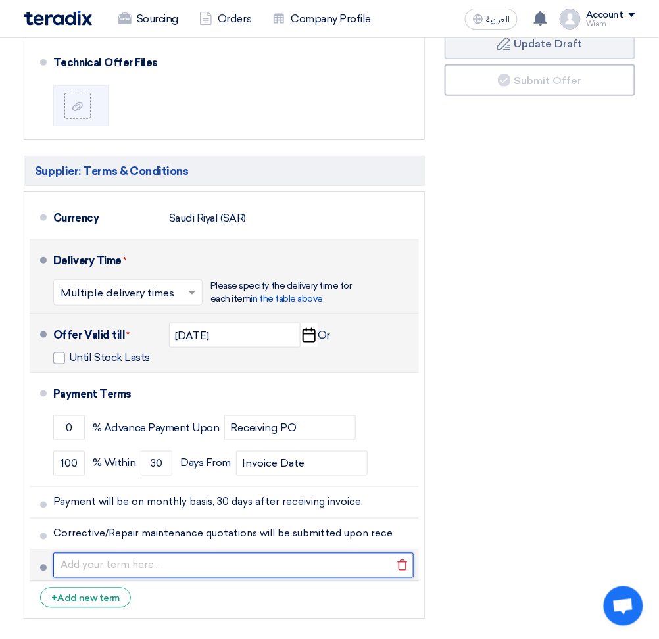
click at [80, 469] on input "text" at bounding box center [233, 565] width 360 height 25
paste input "SERGAS will be the only Service provider responsible of gas system (Tank Farm a…"
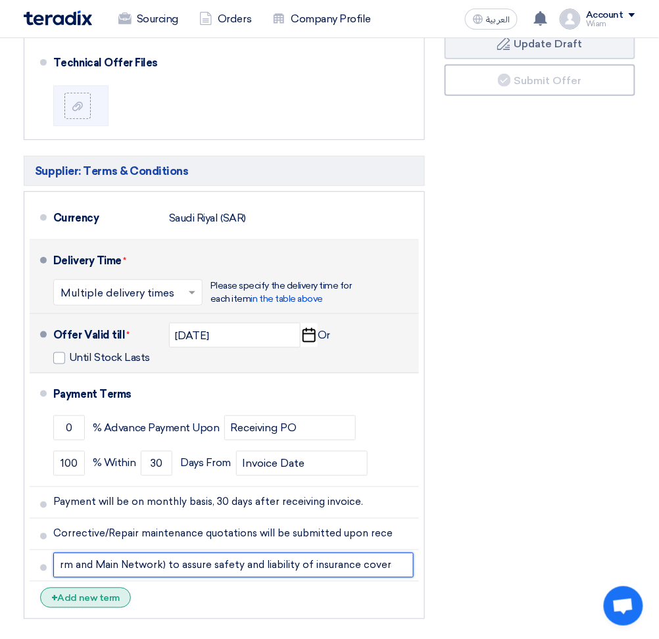
type input "SERGAS will be the only Service provider responsible of gas system (Tank Farm a…"
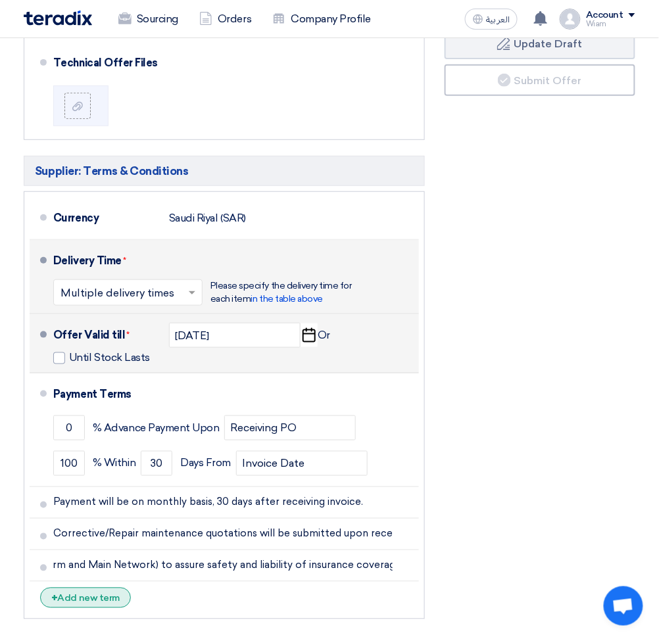
scroll to position [0, 0]
click at [121, 469] on div "+ Add new term" at bounding box center [85, 598] width 91 height 20
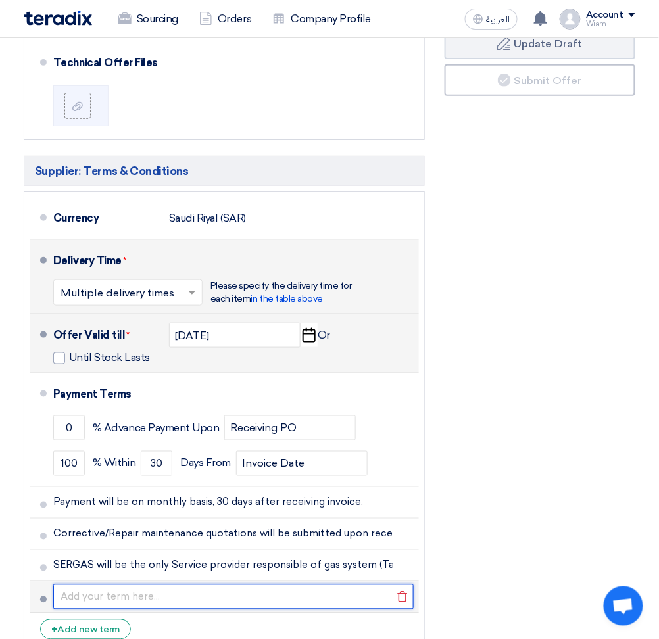
click at [130, 469] on input "text" at bounding box center [233, 597] width 360 height 25
paste input "SERGAS will be responsible to provide spare parts with installation and testing…"
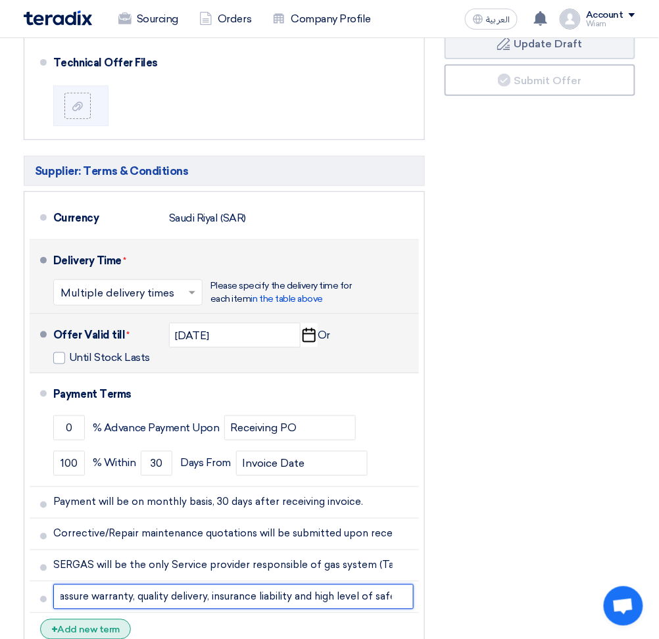
type input "SERGAS will be responsible to provide spare parts with installation and testing…"
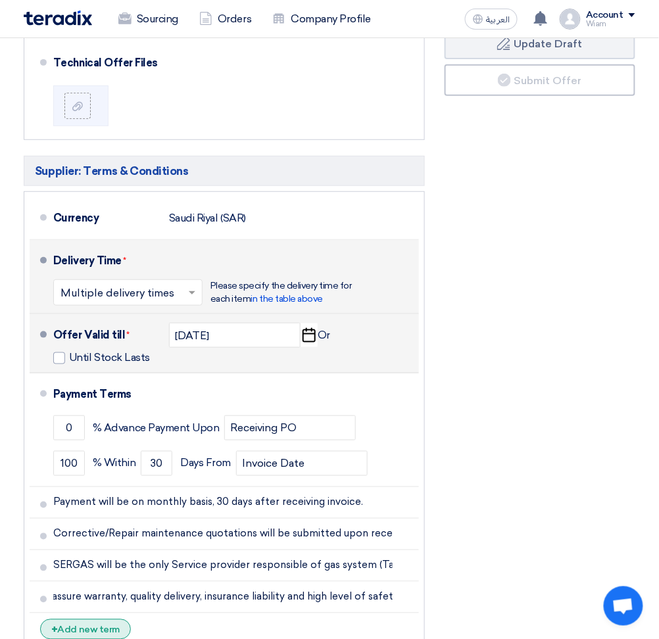
click at [116, 469] on div "+ Add new term" at bounding box center [85, 629] width 91 height 20
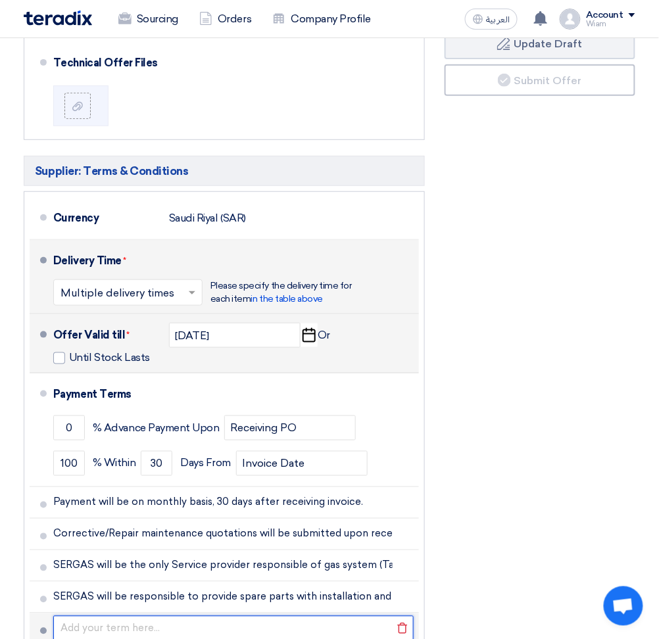
click at [127, 469] on input "text" at bounding box center [233, 628] width 360 height 25
paste input "Spare parts list proposed (consumables) is subject for variation based on syste…"
type input "Spare parts list proposed (consumables) is subject for variation based on syste…"
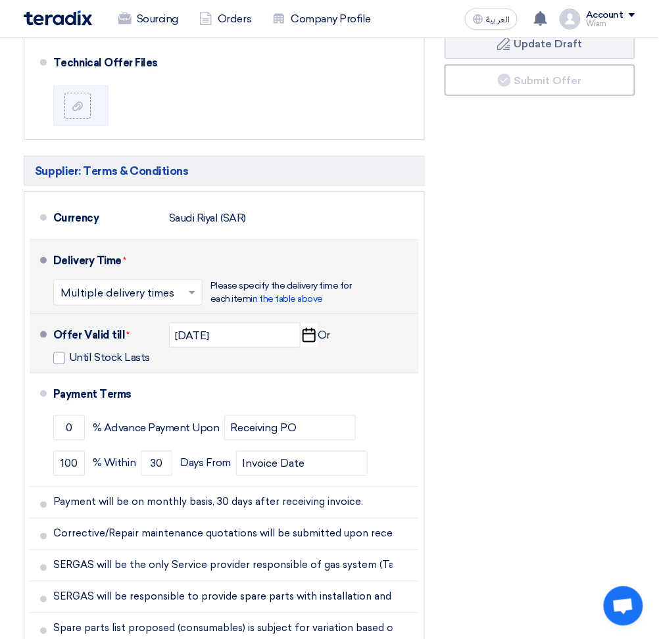
click at [544, 469] on div "Financial Offer Summary Subtotal [GEOGRAPHIC_DATA] (SAR) 189,460 Taxes Draft" at bounding box center [540, 262] width 210 height 854
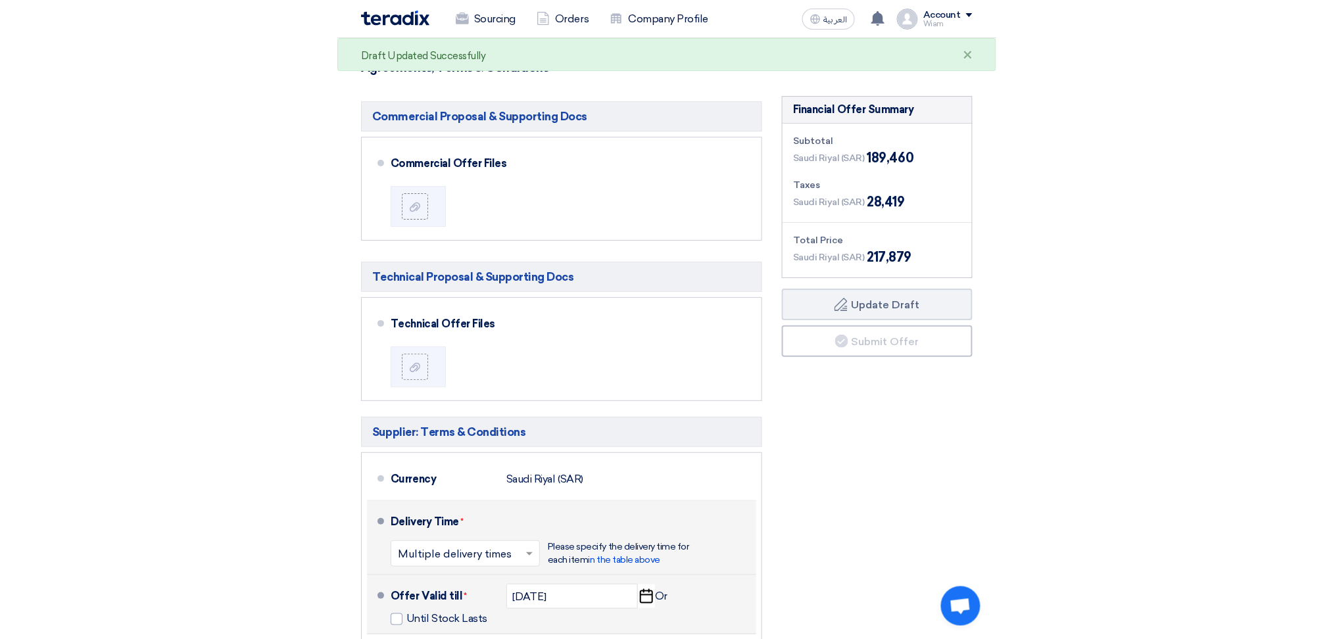
scroll to position [526, 0]
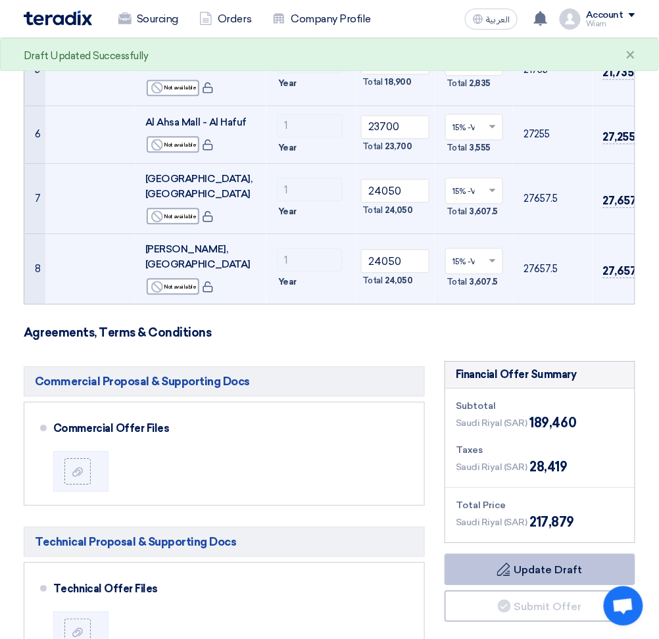
click at [546, 469] on button "Draft Update Draft" at bounding box center [540, 570] width 191 height 32
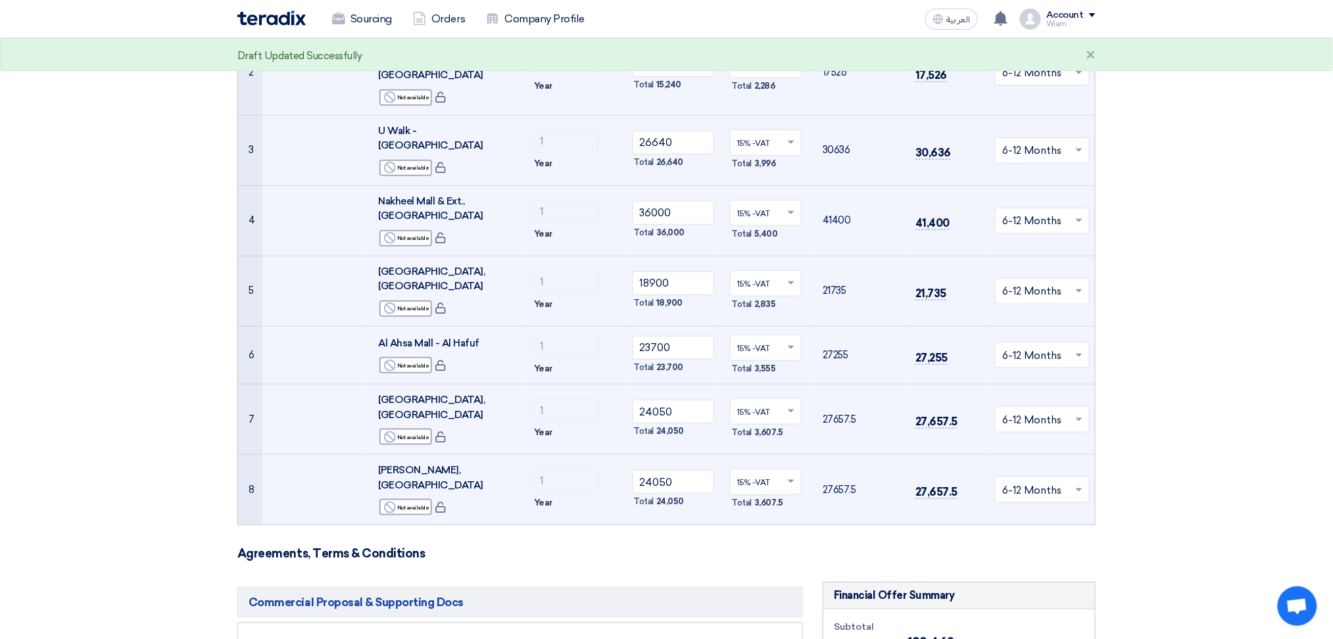
scroll to position [0, 0]
